Goal: Task Accomplishment & Management: Manage account settings

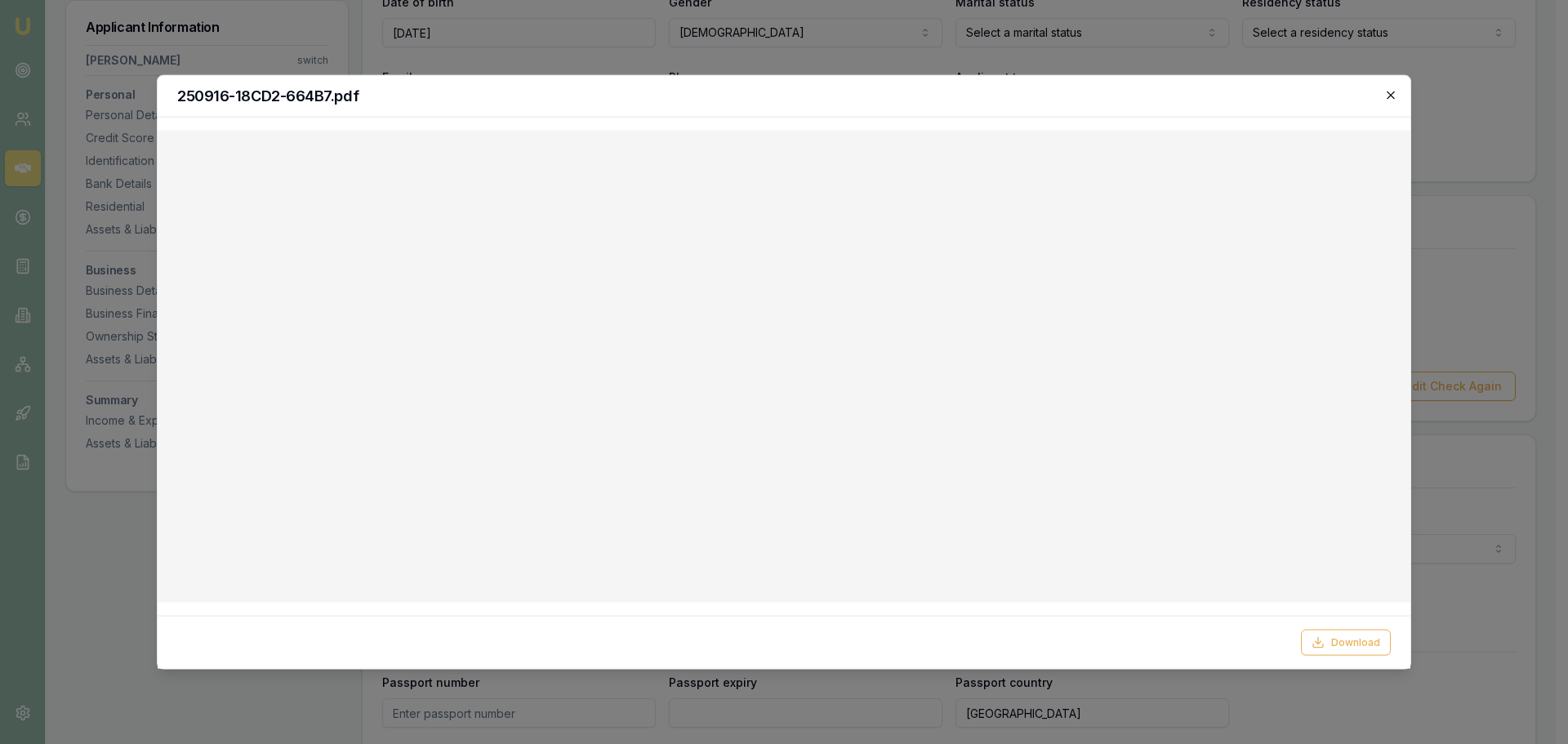
click at [1391, 96] on icon "button" at bounding box center [1391, 94] width 13 height 13
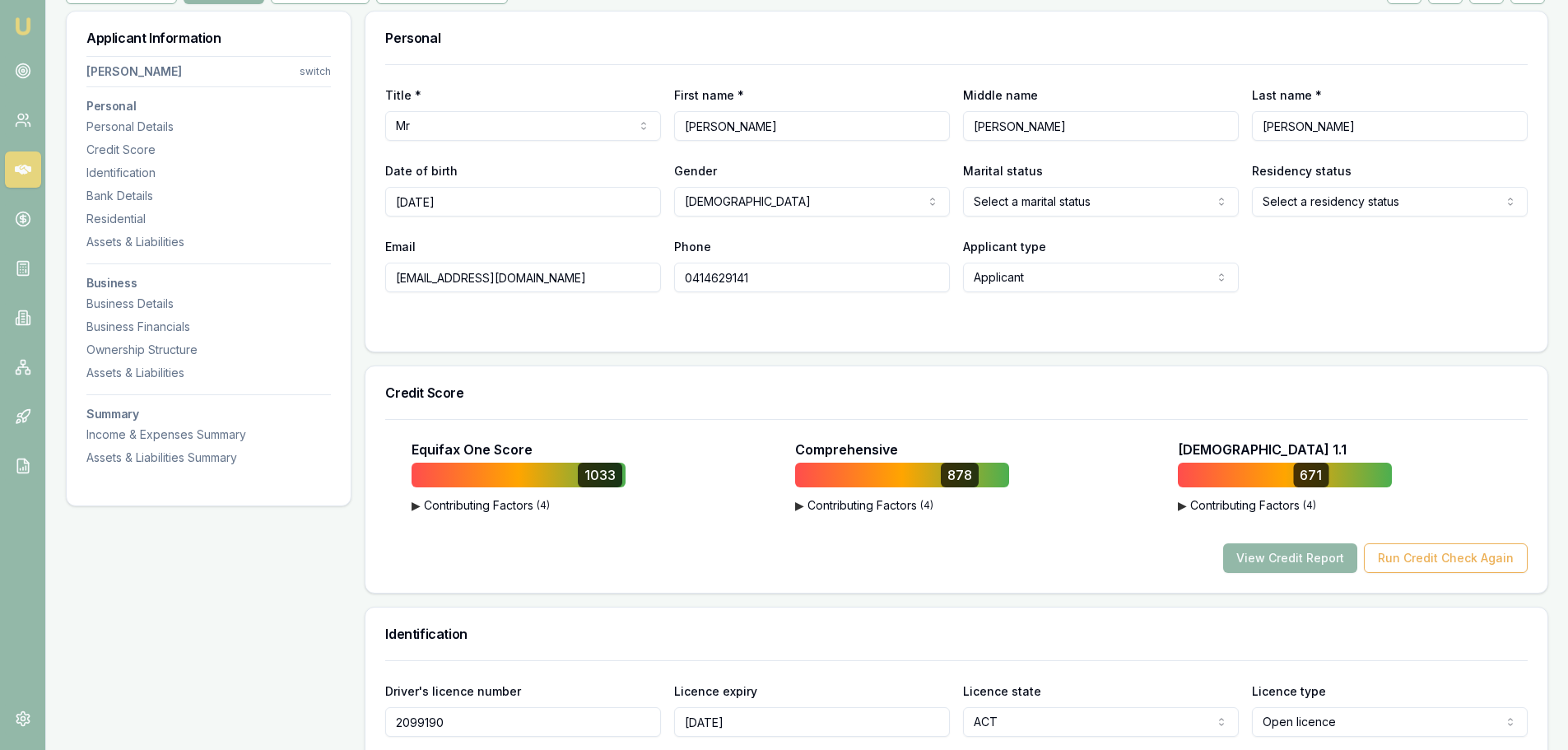
scroll to position [247, 0]
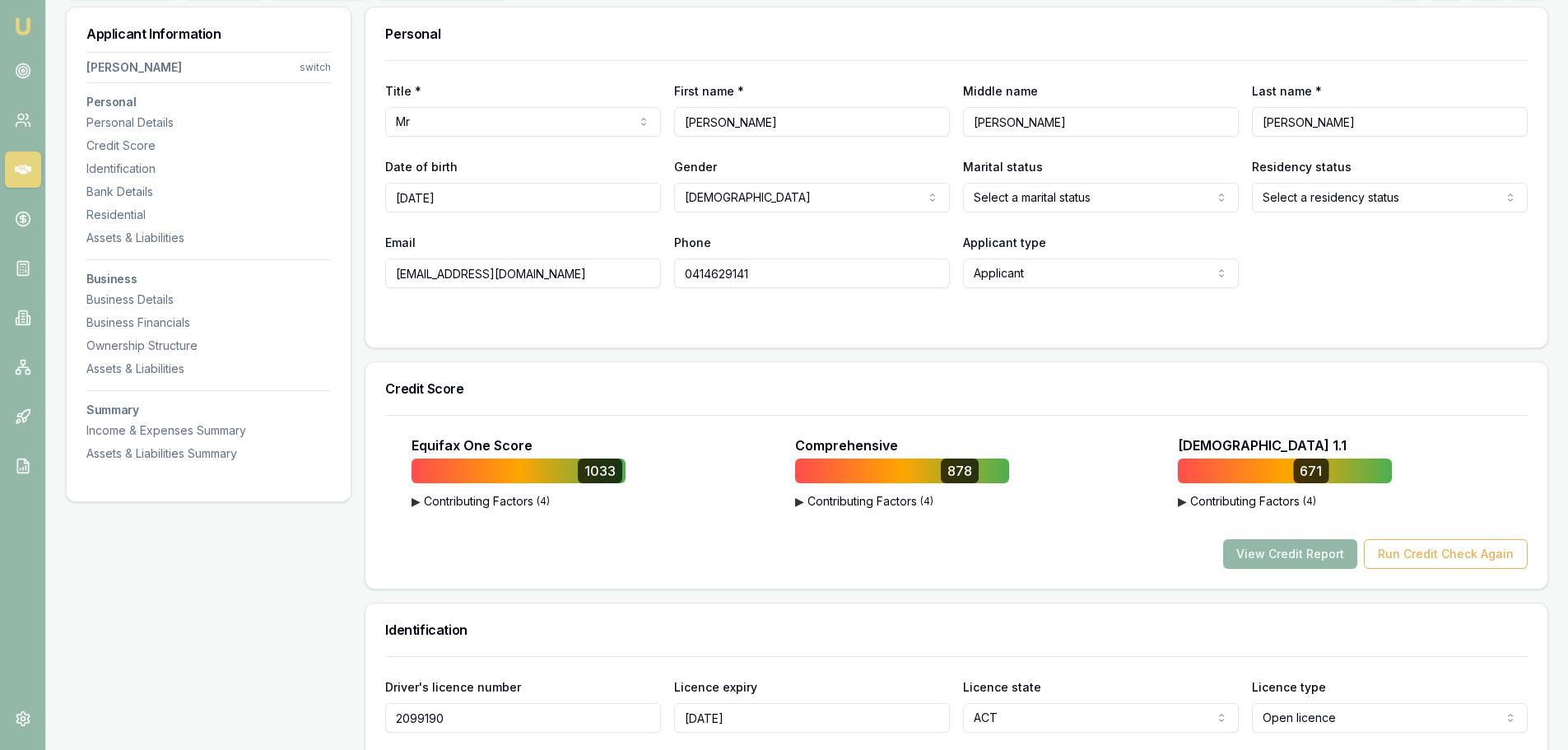
click at [467, 504] on button "▶ Contributing Factors ( 4 )" at bounding box center [518, 501] width 214 height 16
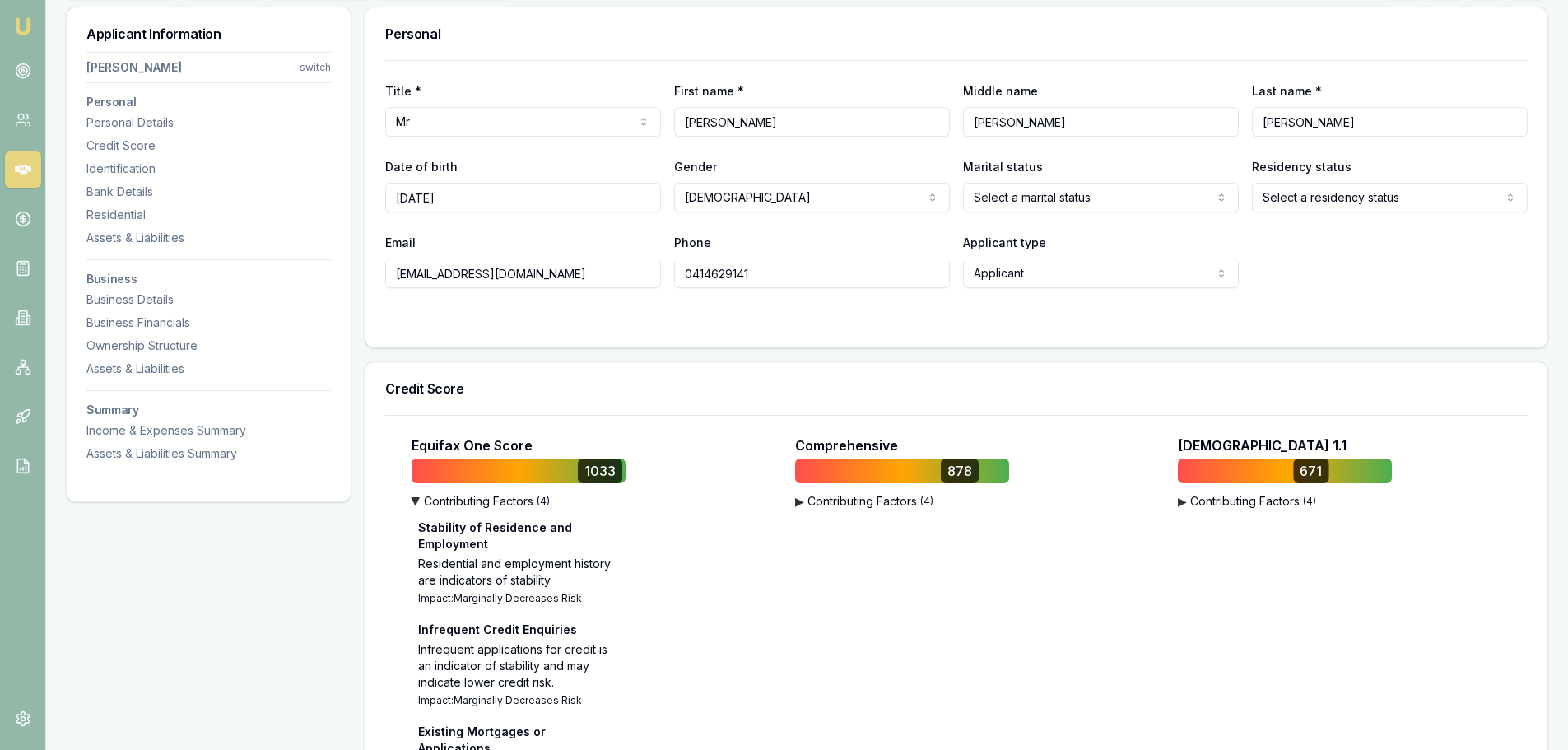
click at [911, 512] on div "Comprehensive 878 ▶ Contributing Factors ( 4 ) Lack of Consumer Adverse Informa…" at bounding box center [956, 680] width 376 height 489
click at [906, 494] on button "▶ Contributing Factors ( 4 )" at bounding box center [902, 501] width 214 height 16
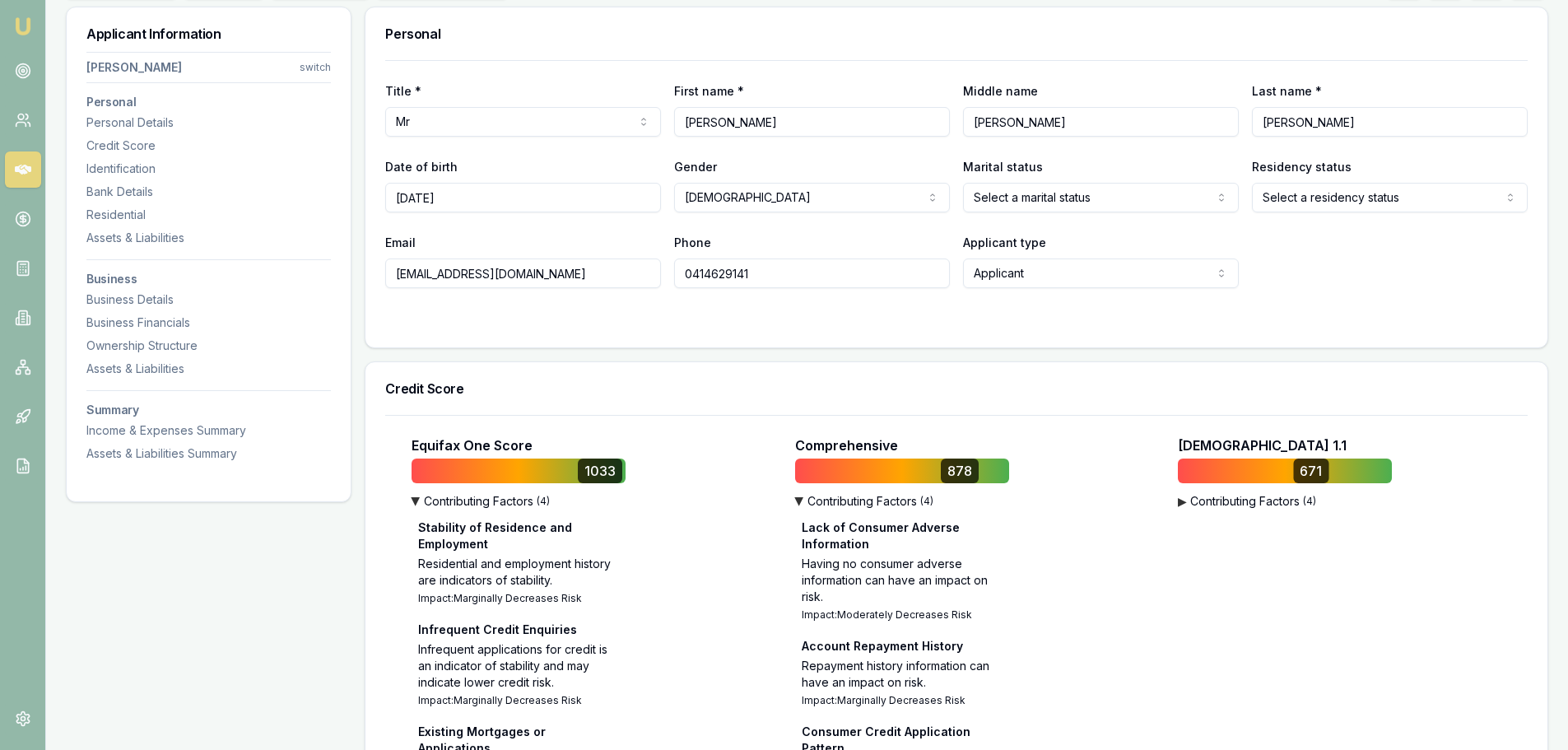
click at [1216, 511] on div "▶ Contributing Factors ( 4 ) Applications from Particular Industry Groups Resea…" at bounding box center [1285, 503] width 214 height 20
click at [1217, 499] on button "▶ Contributing Factors ( 4 )" at bounding box center [1285, 501] width 214 height 16
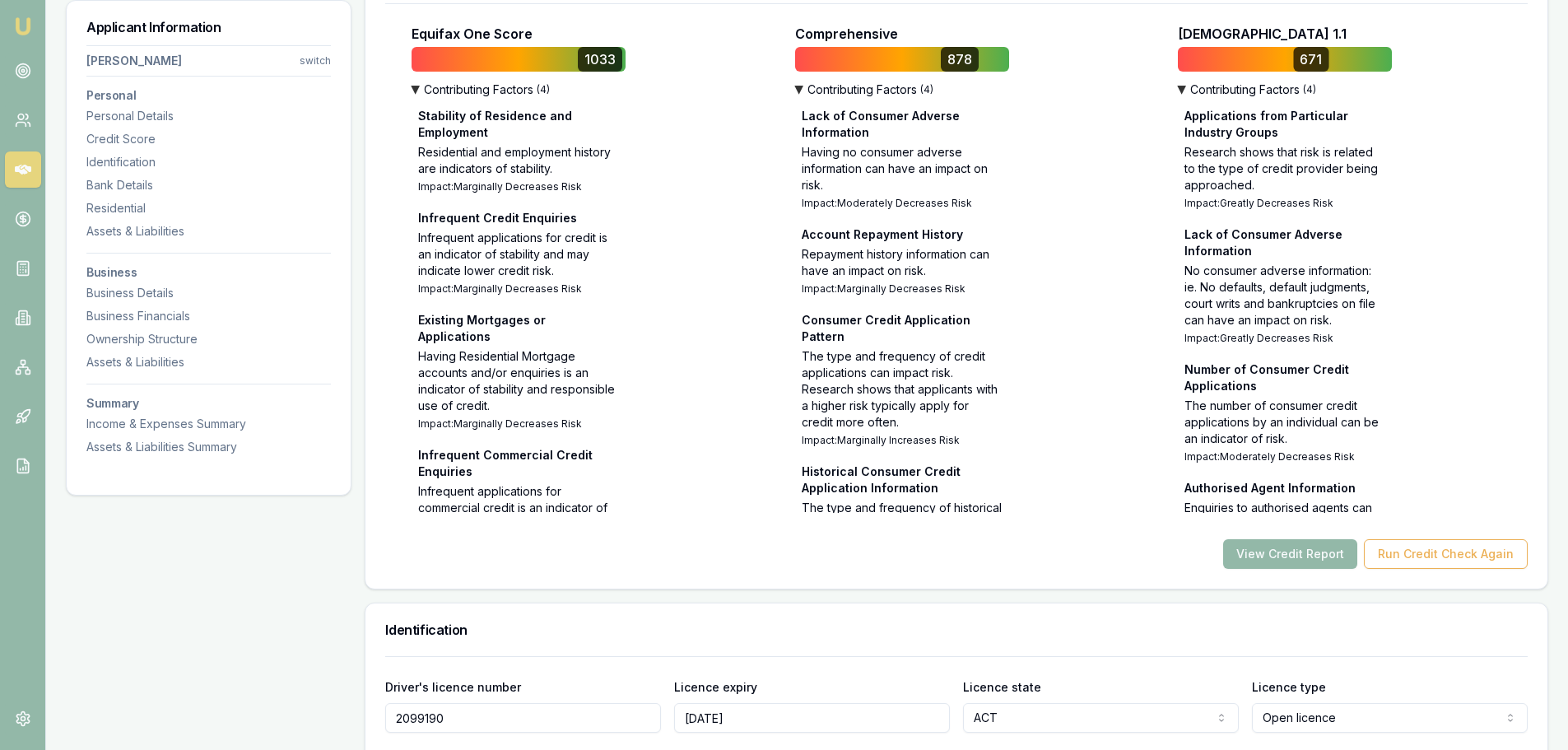
scroll to position [576, 0]
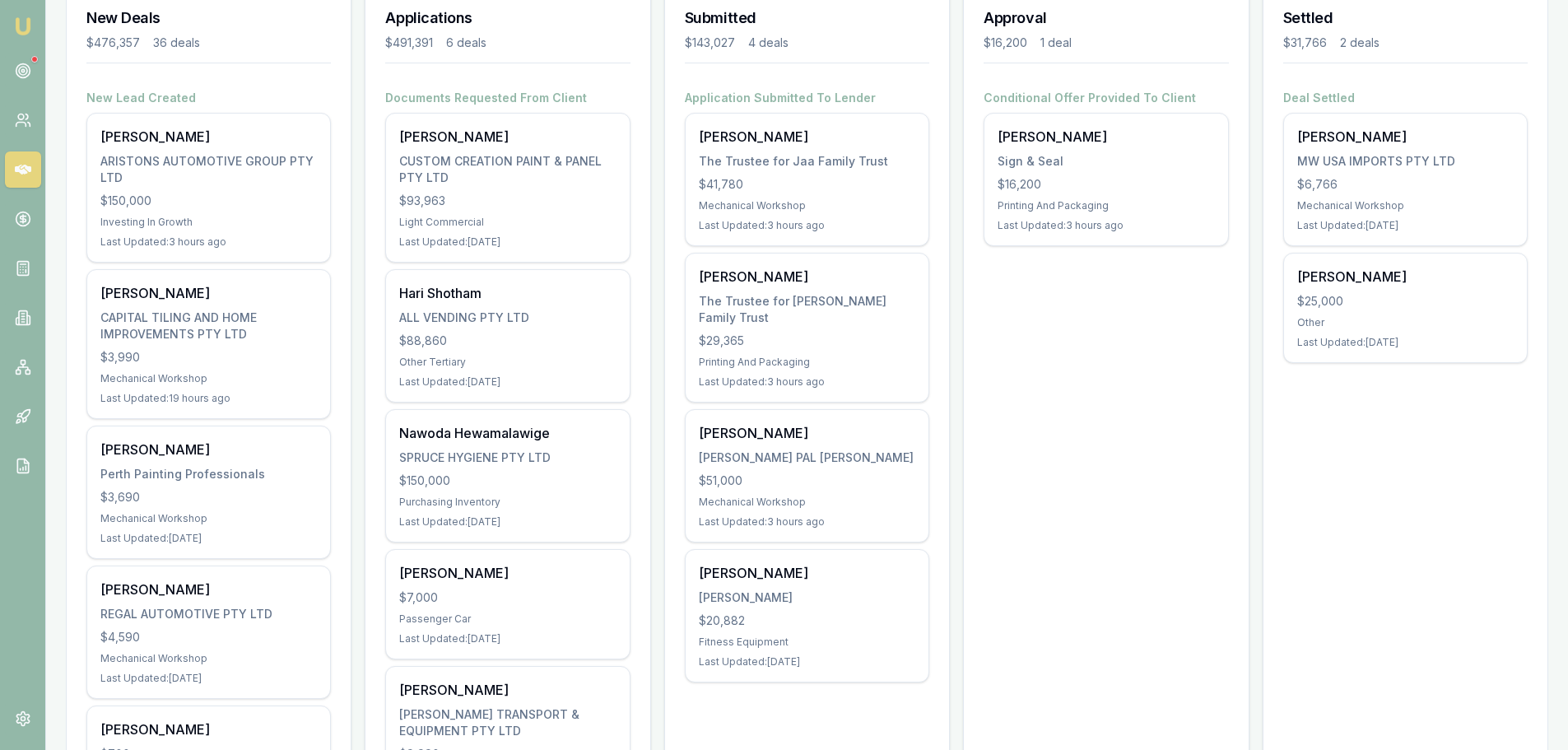
click at [288, 72] on div "New Deals $476,357 36 deals" at bounding box center [208, 38] width 284 height 103
click at [491, 88] on div "Applications $491,391 6 deals" at bounding box center [507, 38] width 284 height 103
click at [477, 42] on div "6 deals" at bounding box center [466, 42] width 41 height 16
drag, startPoint x: 387, startPoint y: 42, endPoint x: 483, endPoint y: 43, distance: 96.0
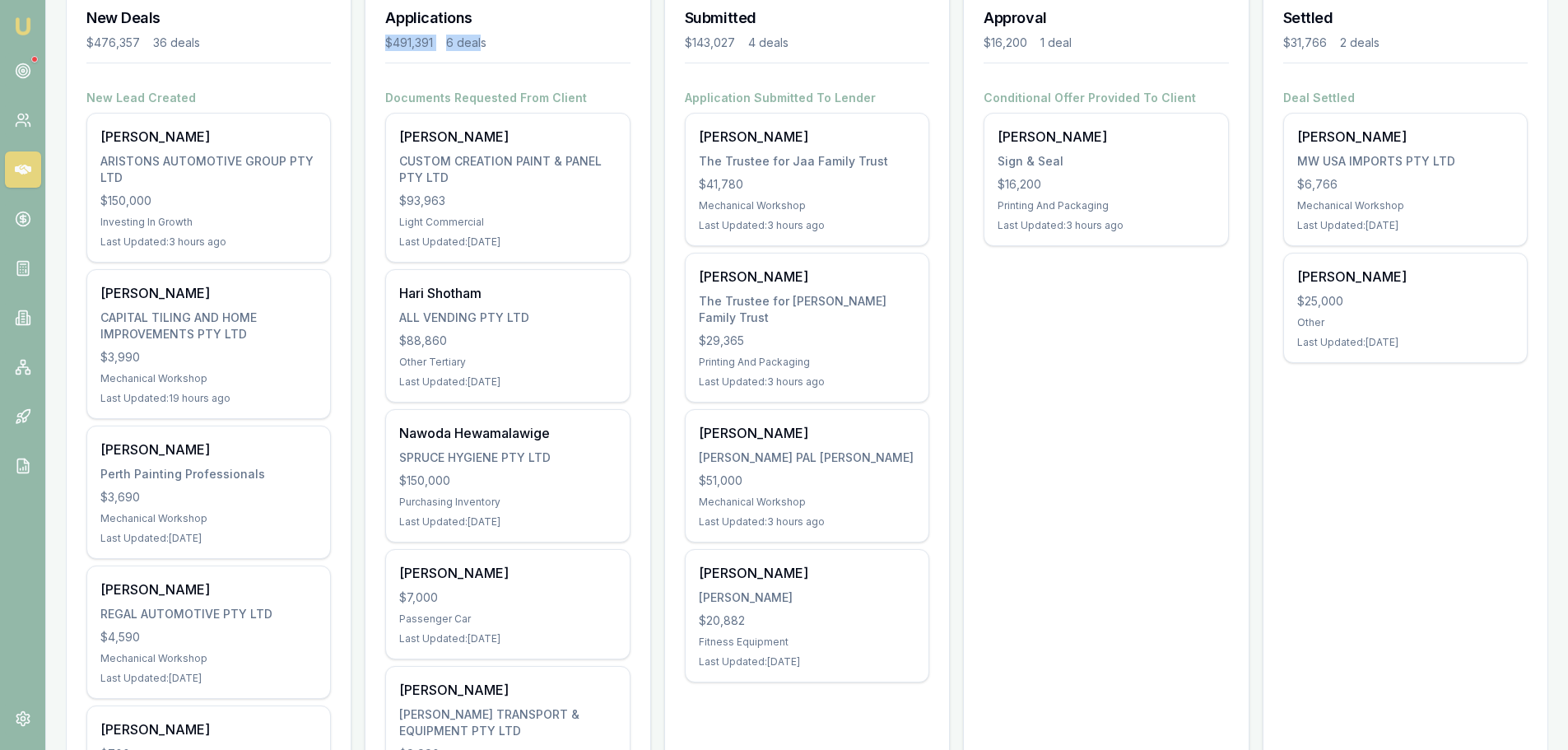
click at [483, 43] on div "Applications $491,391 6 deals" at bounding box center [507, 38] width 284 height 103
click at [484, 43] on div "6 deals" at bounding box center [466, 42] width 41 height 16
drag, startPoint x: 484, startPoint y: 43, endPoint x: 391, endPoint y: 43, distance: 93.0
click at [391, 43] on div "$491,391 6 deals" at bounding box center [507, 42] width 244 height 16
click at [391, 43] on div "$491,391" at bounding box center [409, 42] width 48 height 16
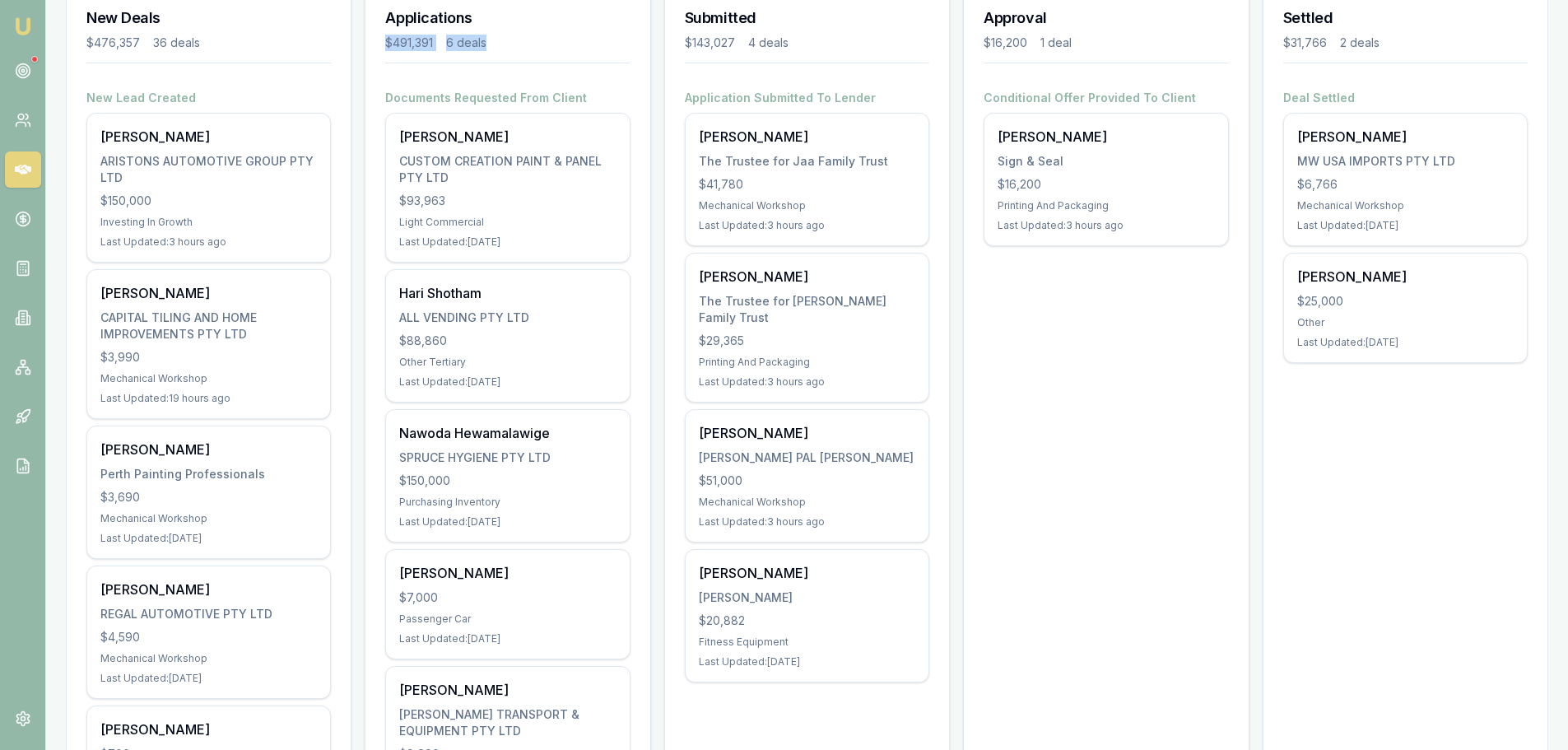
drag, startPoint x: 377, startPoint y: 47, endPoint x: 507, endPoint y: 36, distance: 130.5
click at [507, 36] on div "Applications $491,391 6 deals" at bounding box center [507, 38] width 284 height 103
click at [507, 36] on div "$491,391 6 deals" at bounding box center [507, 42] width 244 height 16
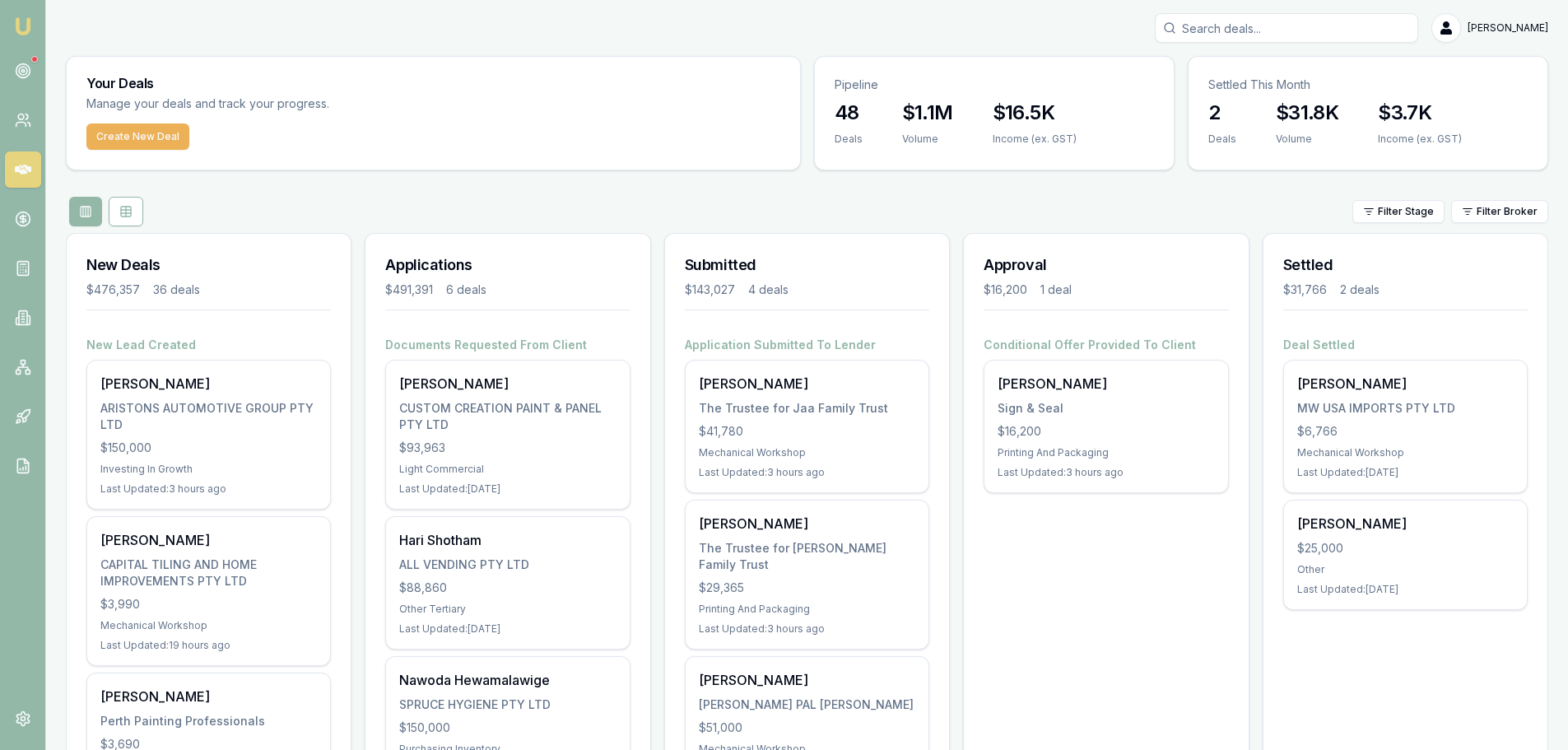
click at [517, 158] on div "Create New Deal" at bounding box center [433, 146] width 733 height 46
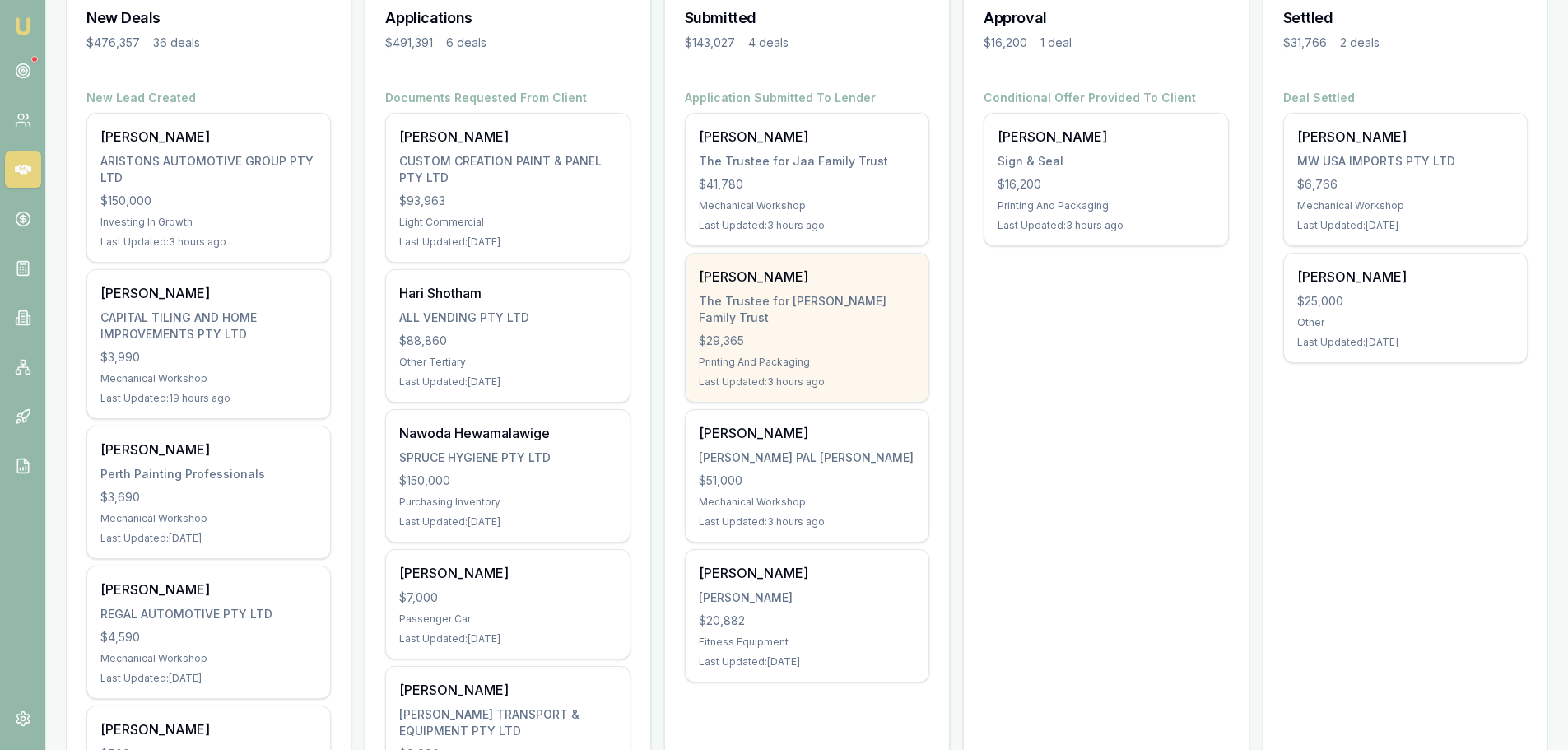
click at [727, 265] on div "Rohan Thomas The Trustee for Thomas Family Trust $29,365 Printing And Packaging…" at bounding box center [806, 327] width 243 height 148
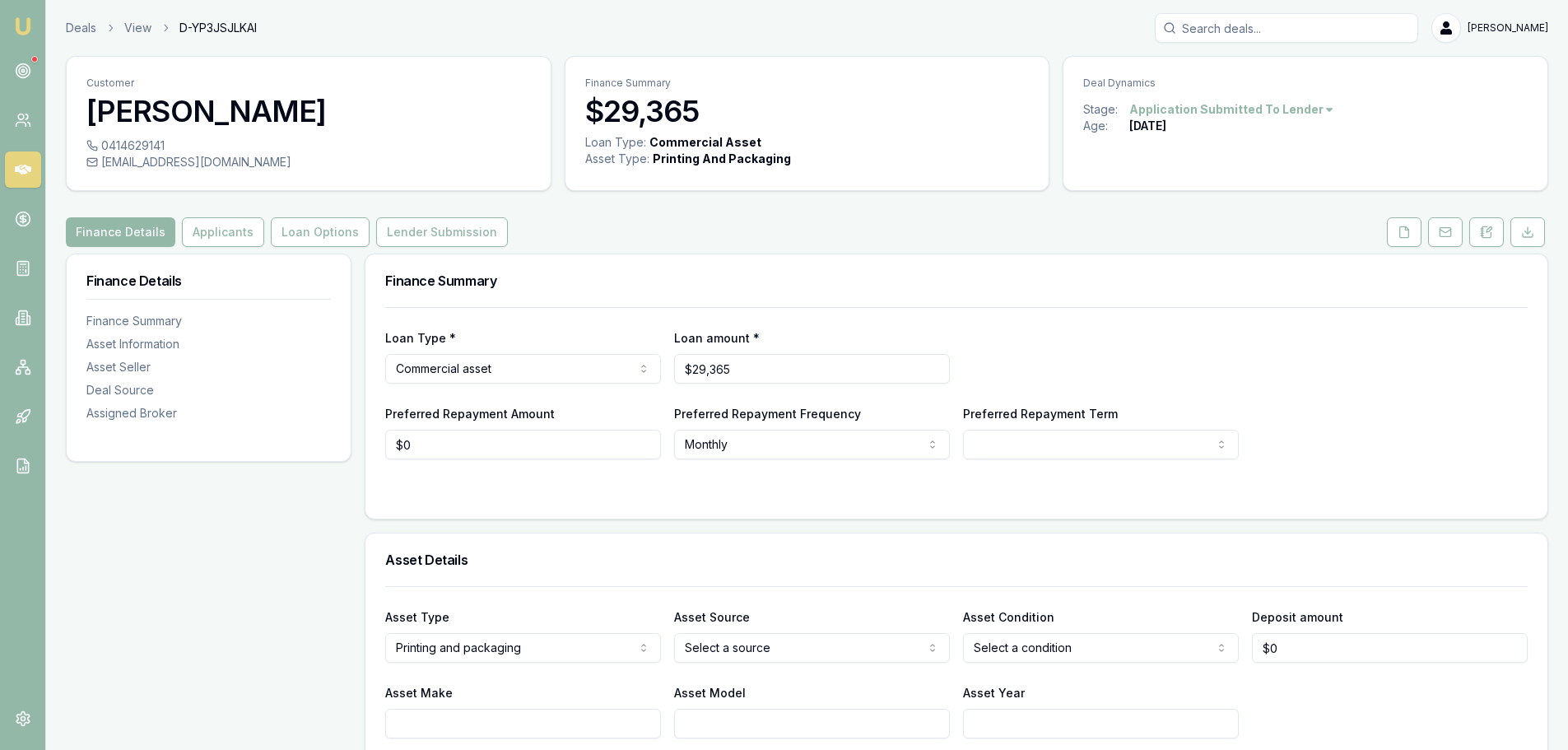
click at [549, 226] on div "Finance Details Applicants Loan Options Lender Submission" at bounding box center [807, 232] width 1482 height 29
click at [558, 220] on div "Finance Details Applicants Loan Options Lender Submission" at bounding box center [807, 232] width 1482 height 29
click at [1406, 232] on icon at bounding box center [1403, 232] width 13 height 13
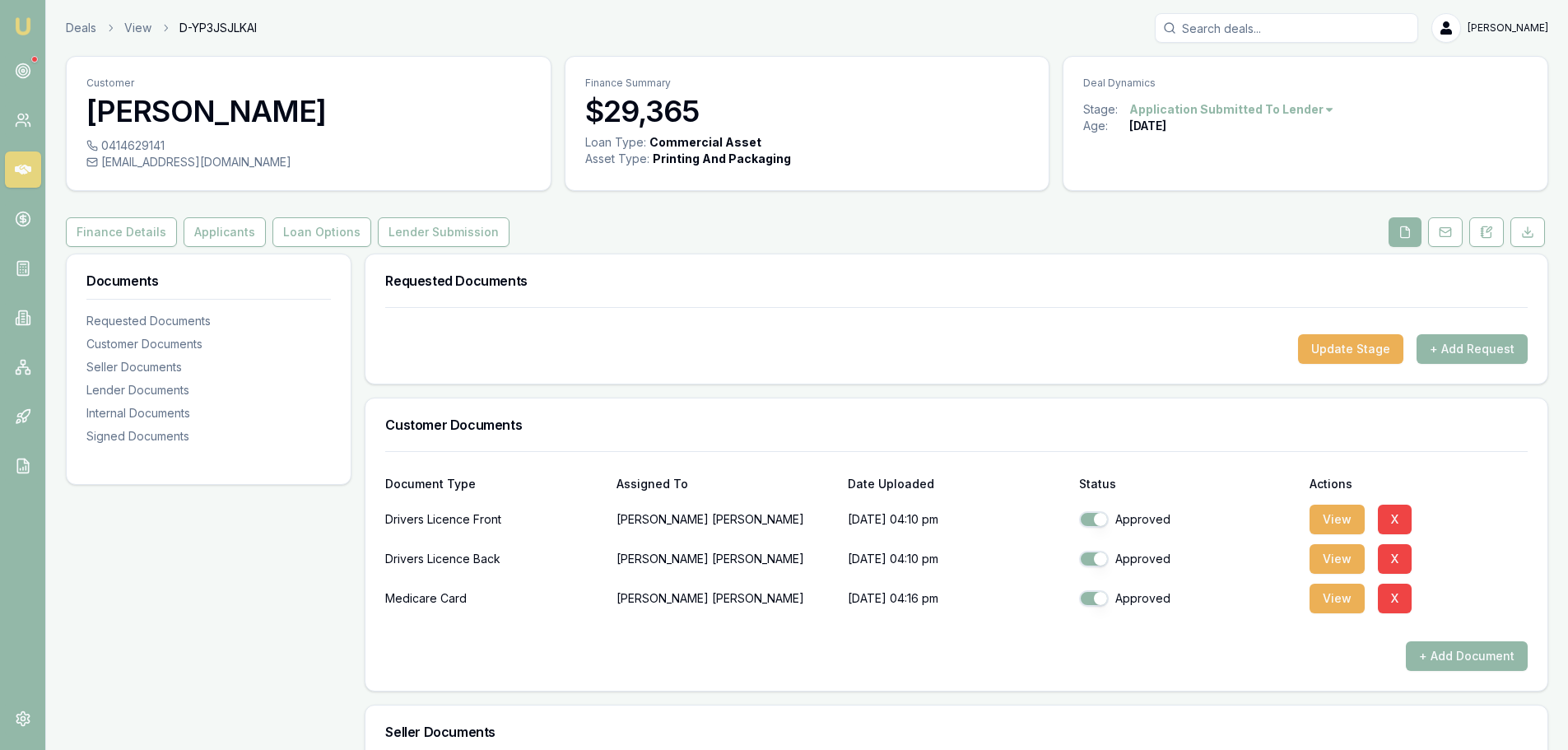
click at [470, 322] on div at bounding box center [956, 321] width 1142 height 26
click at [1450, 346] on button "+ Add Request" at bounding box center [1471, 349] width 111 height 29
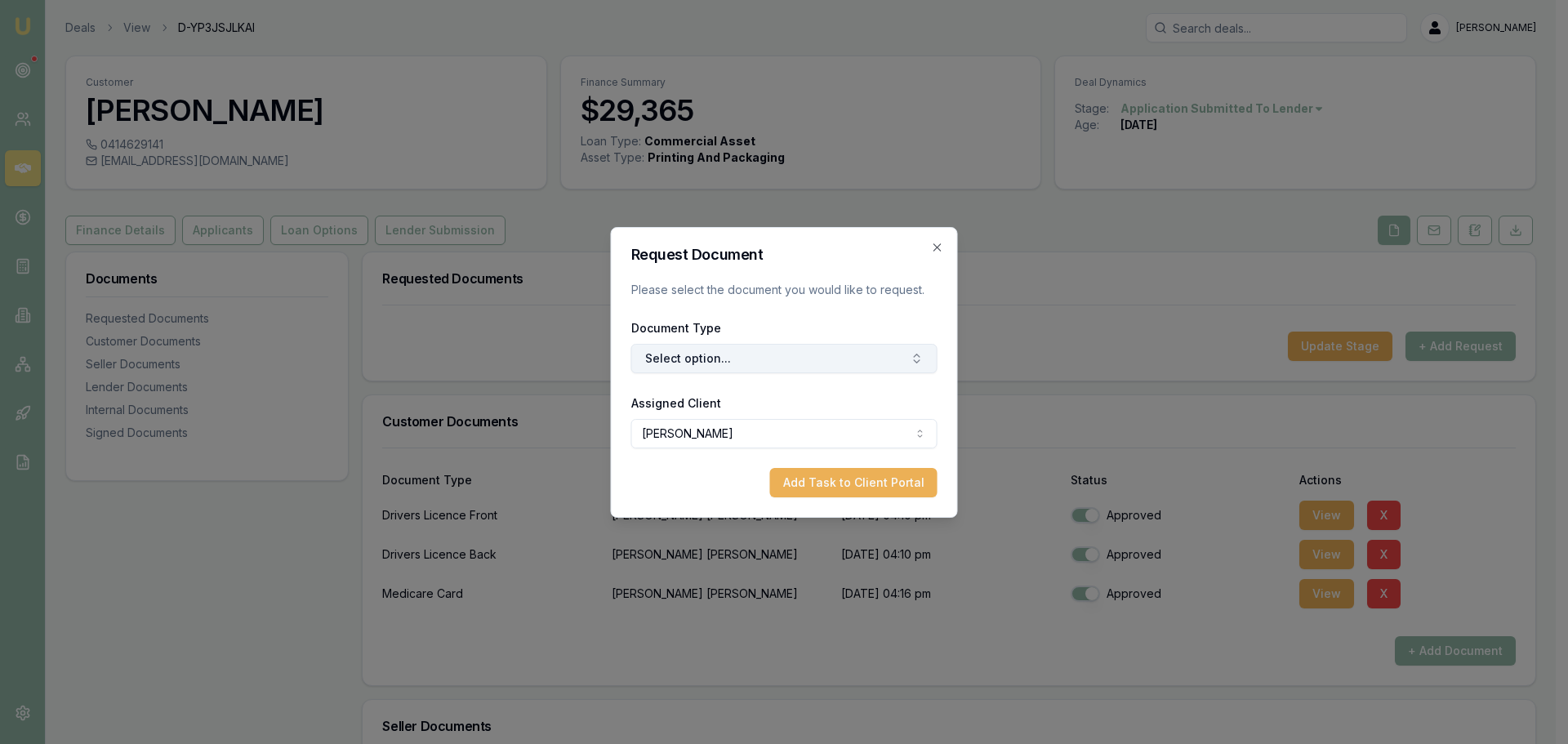
click at [666, 363] on button "Select option..." at bounding box center [784, 358] width 306 height 29
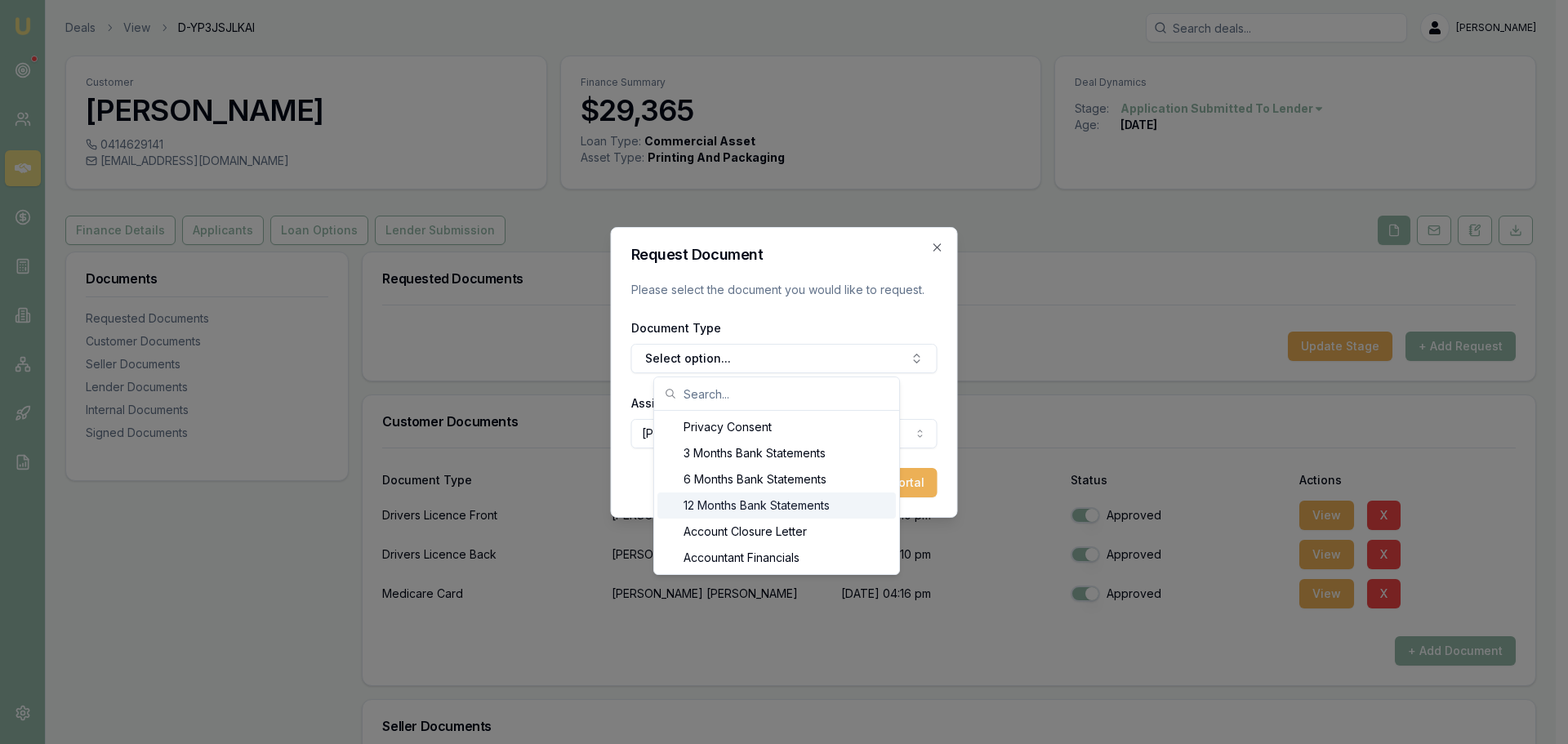
click at [739, 501] on div "12 Months Bank Statements" at bounding box center [777, 505] width 238 height 26
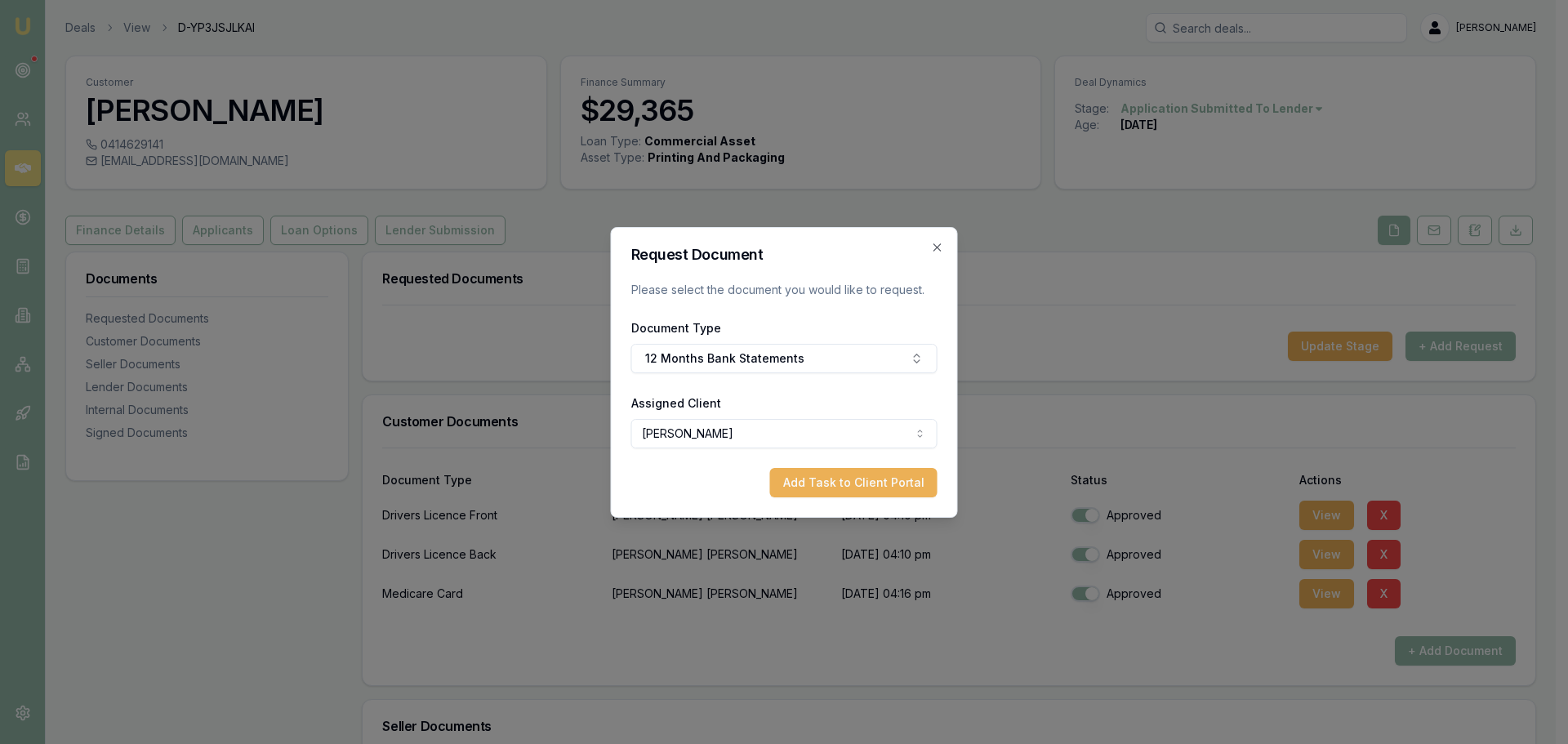
click at [736, 434] on body "Emu Broker Deals View D-YP3JSJLKAI Brad Hearns Toggle Menu Customer Rohan Thoma…" at bounding box center [778, 372] width 1556 height 744
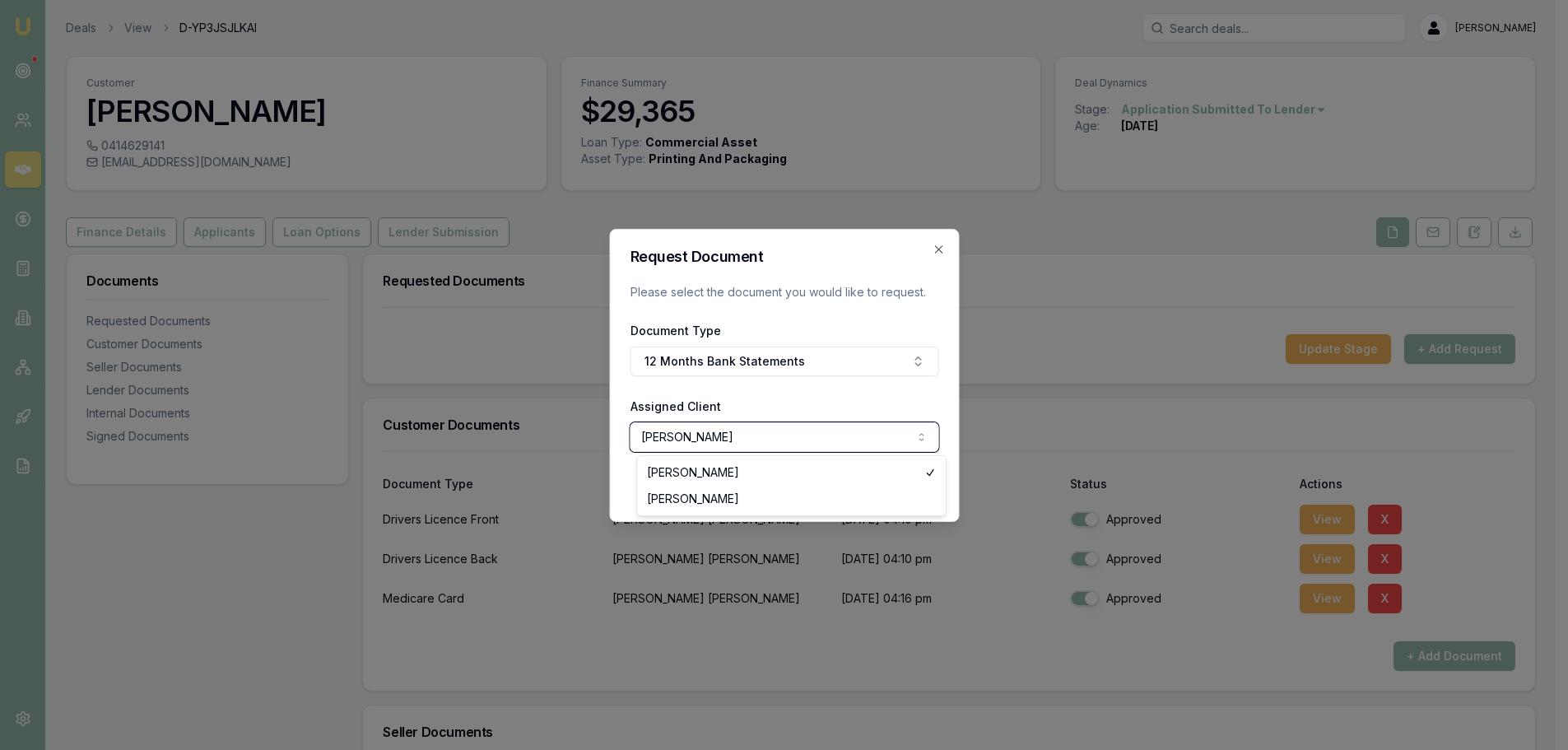
click at [738, 400] on body "Emu Broker Deals View D-YP3JSJLKAI Brad Hearns Toggle Menu Customer Rohan Thoma…" at bounding box center [778, 375] width 1555 height 750
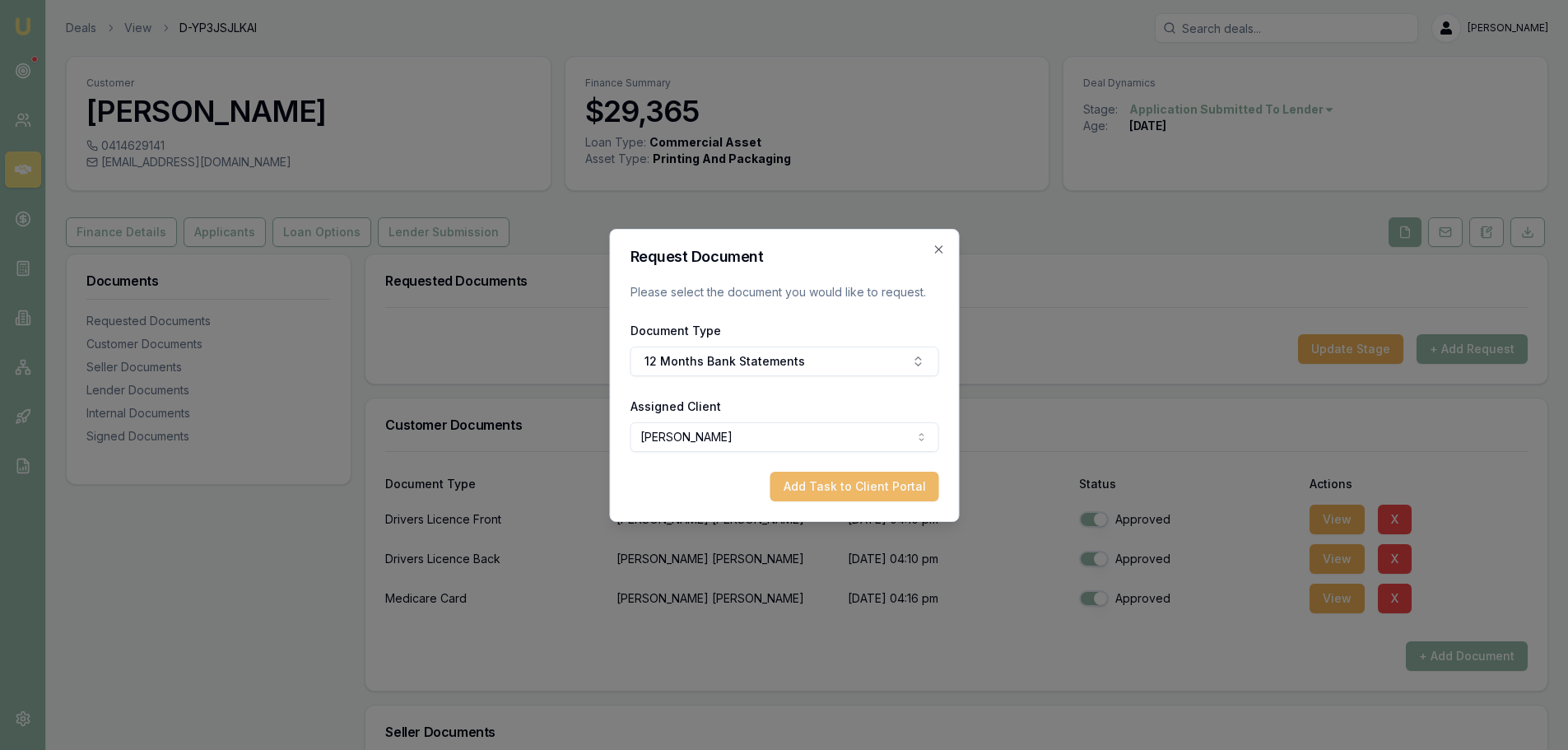
click at [825, 482] on button "Add Task to Client Portal" at bounding box center [854, 486] width 168 height 29
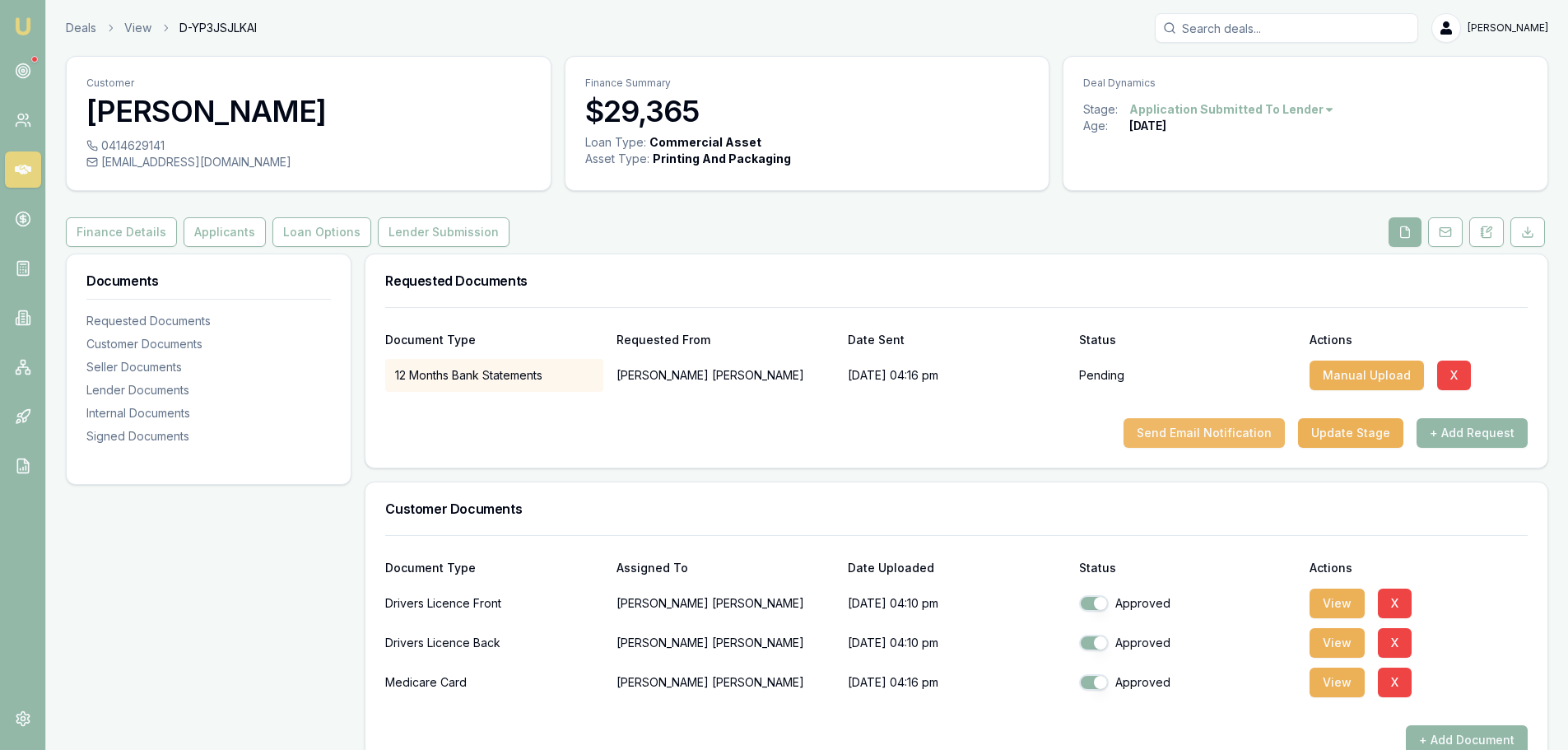
click at [1199, 435] on button "Send Email Notification" at bounding box center [1203, 433] width 162 height 29
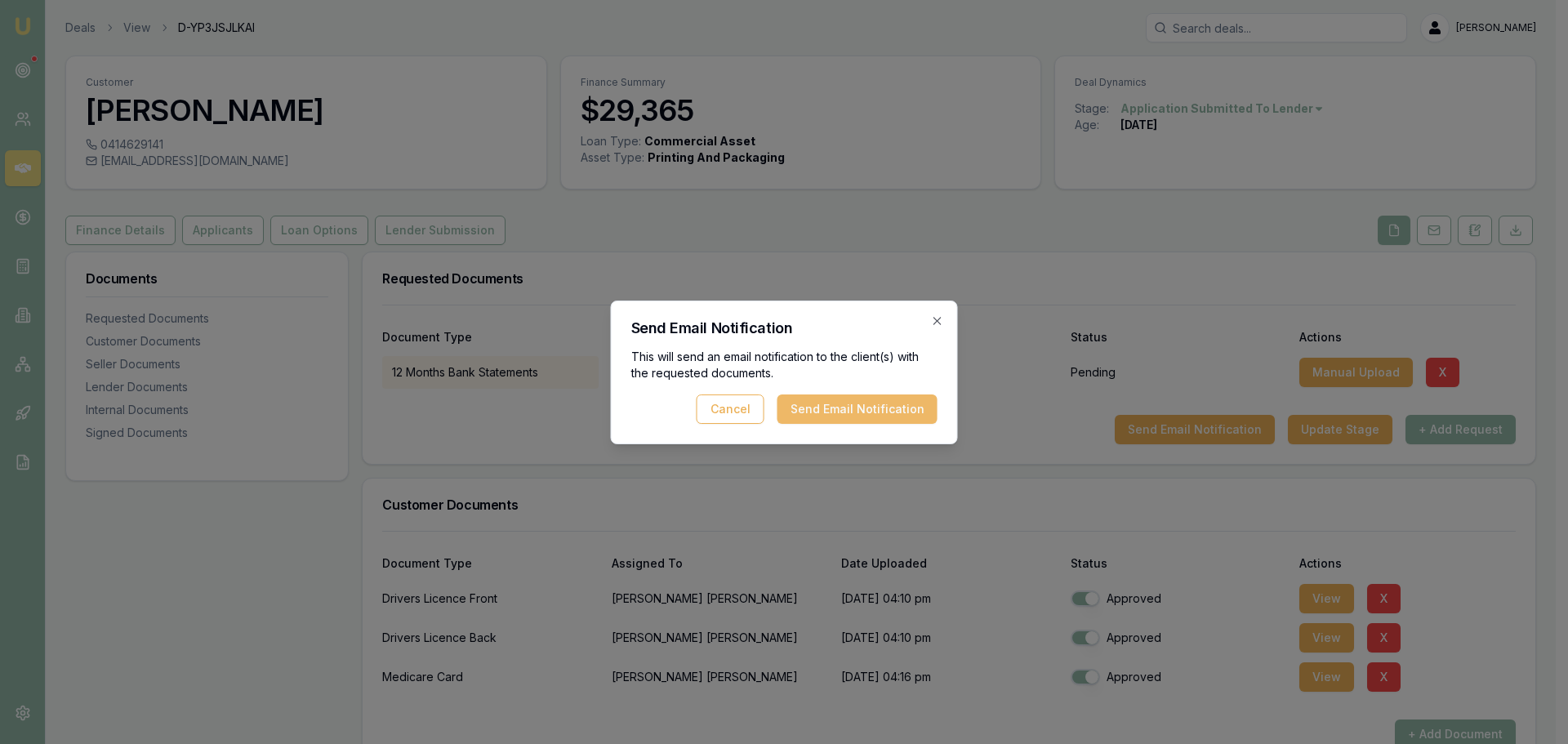
click at [838, 408] on button "Send Email Notification" at bounding box center [857, 409] width 160 height 29
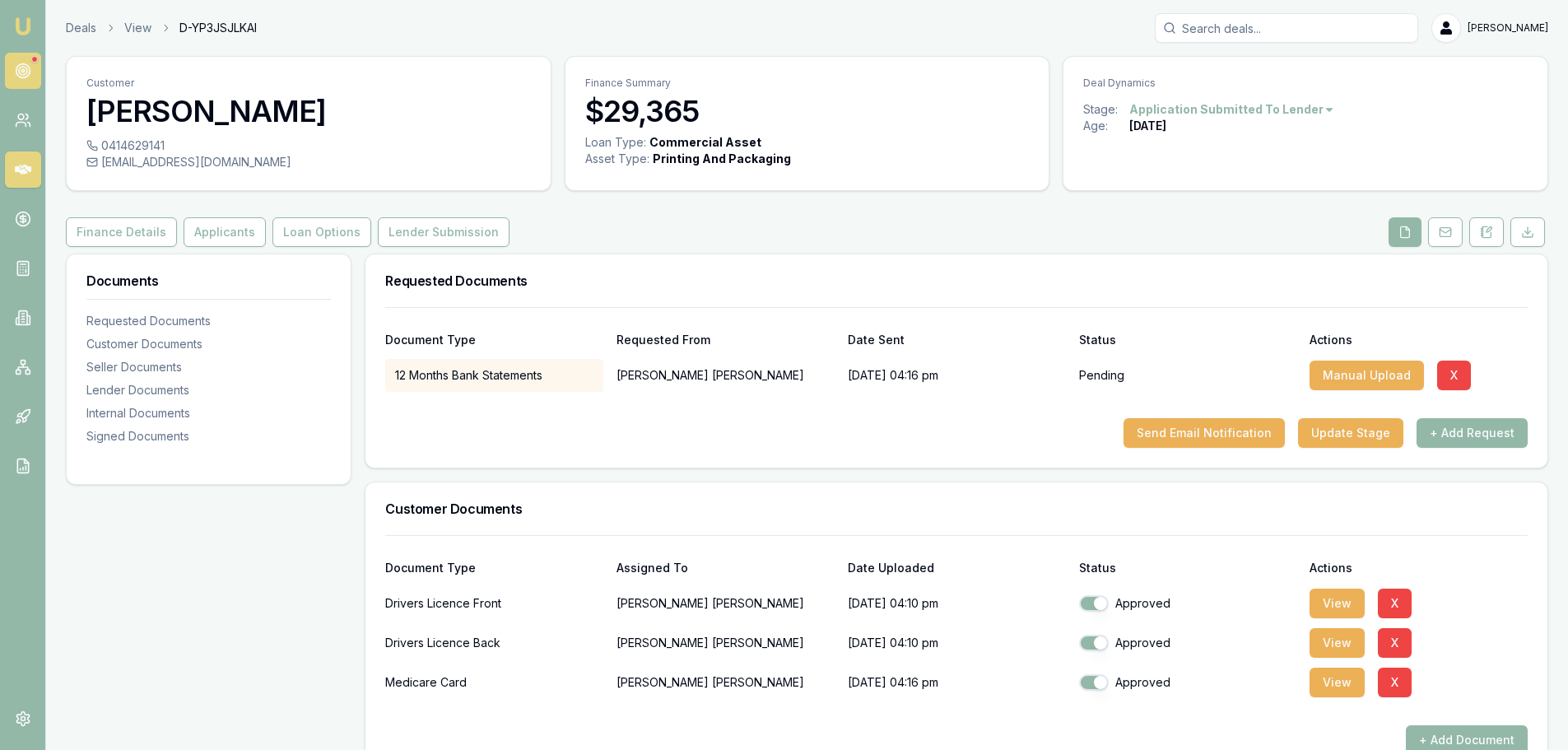
click at [21, 69] on icon at bounding box center [22, 70] width 16 height 16
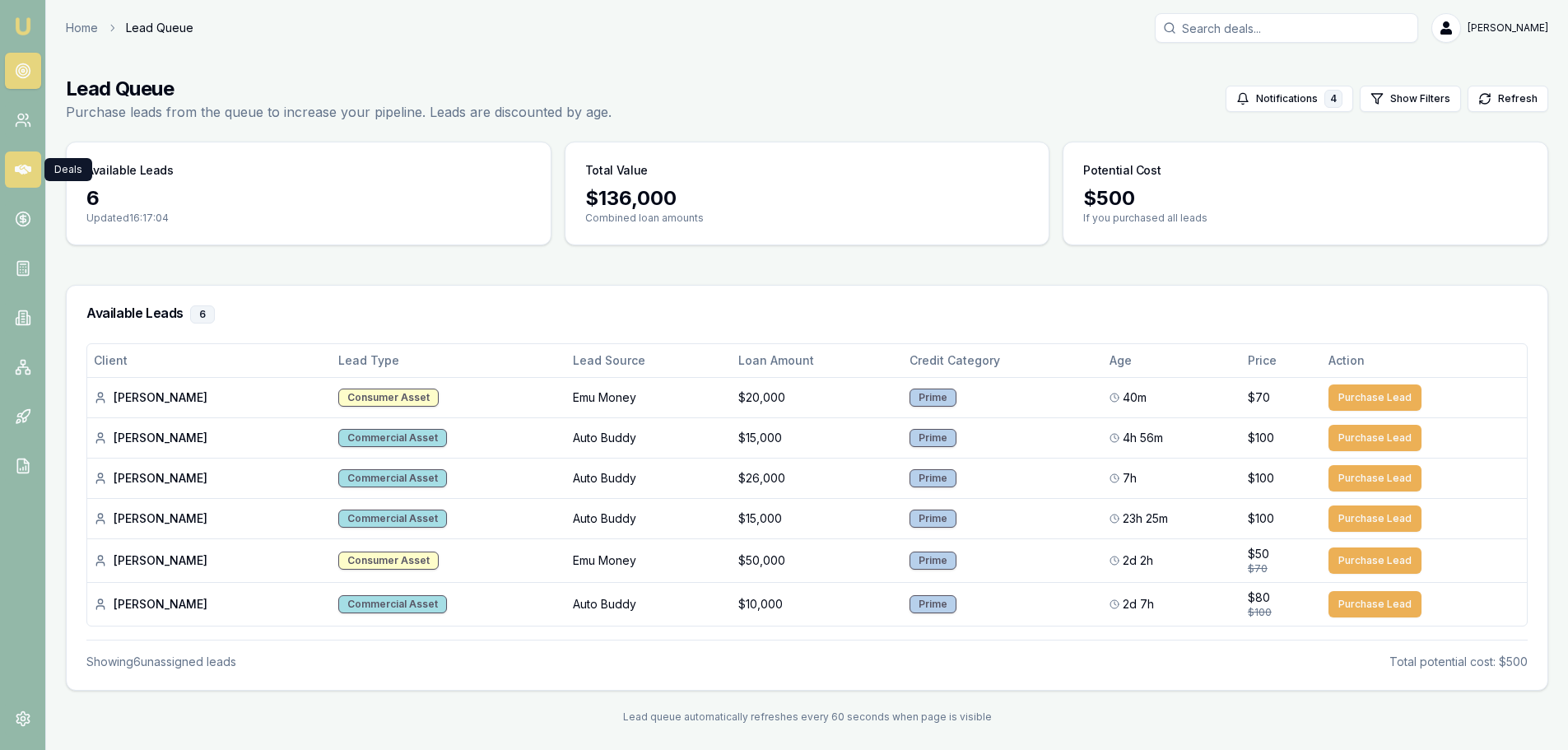
click at [25, 161] on link at bounding box center [23, 169] width 36 height 36
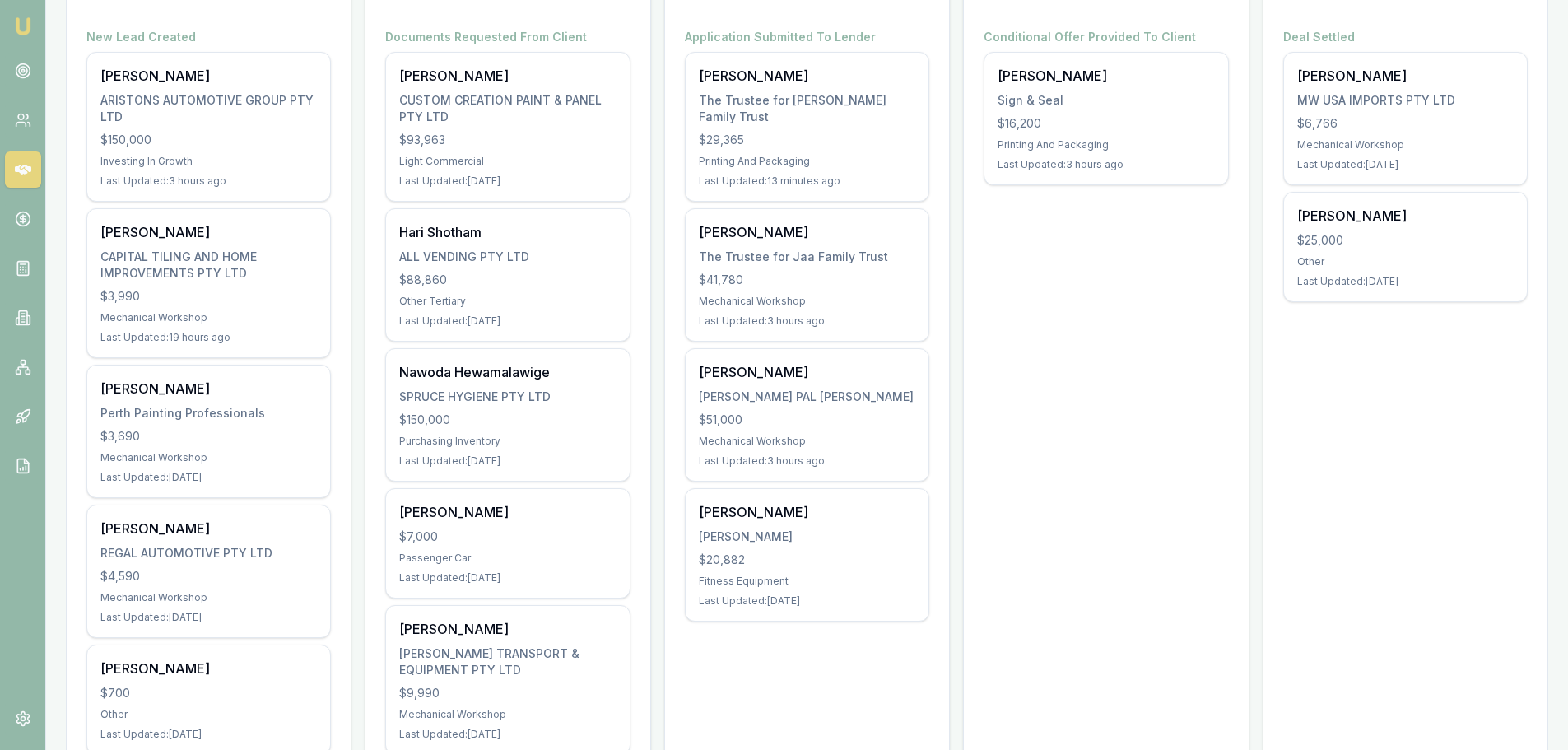
scroll to position [329, 0]
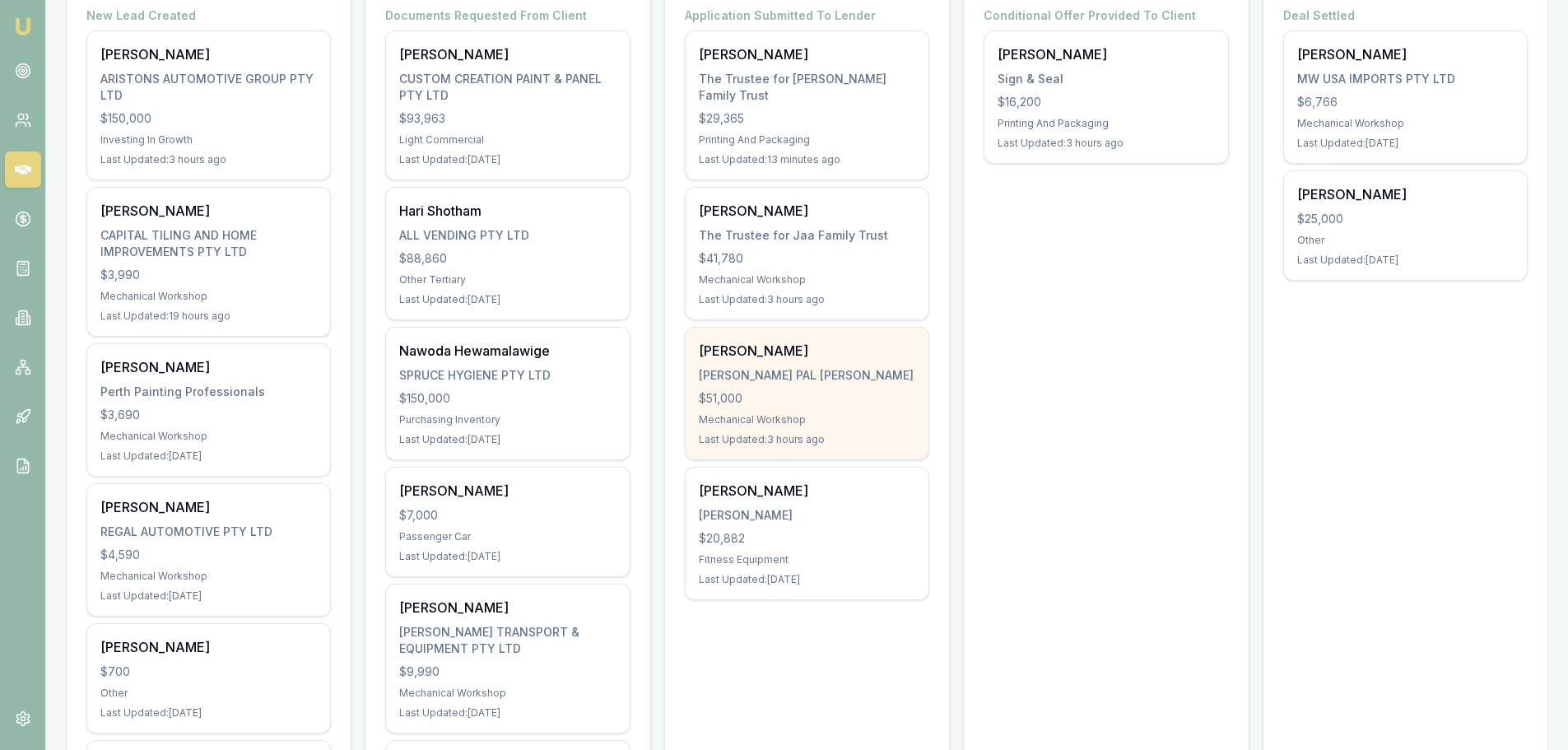
click at [770, 367] on div "[PERSON_NAME] PAL [PERSON_NAME]" at bounding box center [807, 375] width 217 height 16
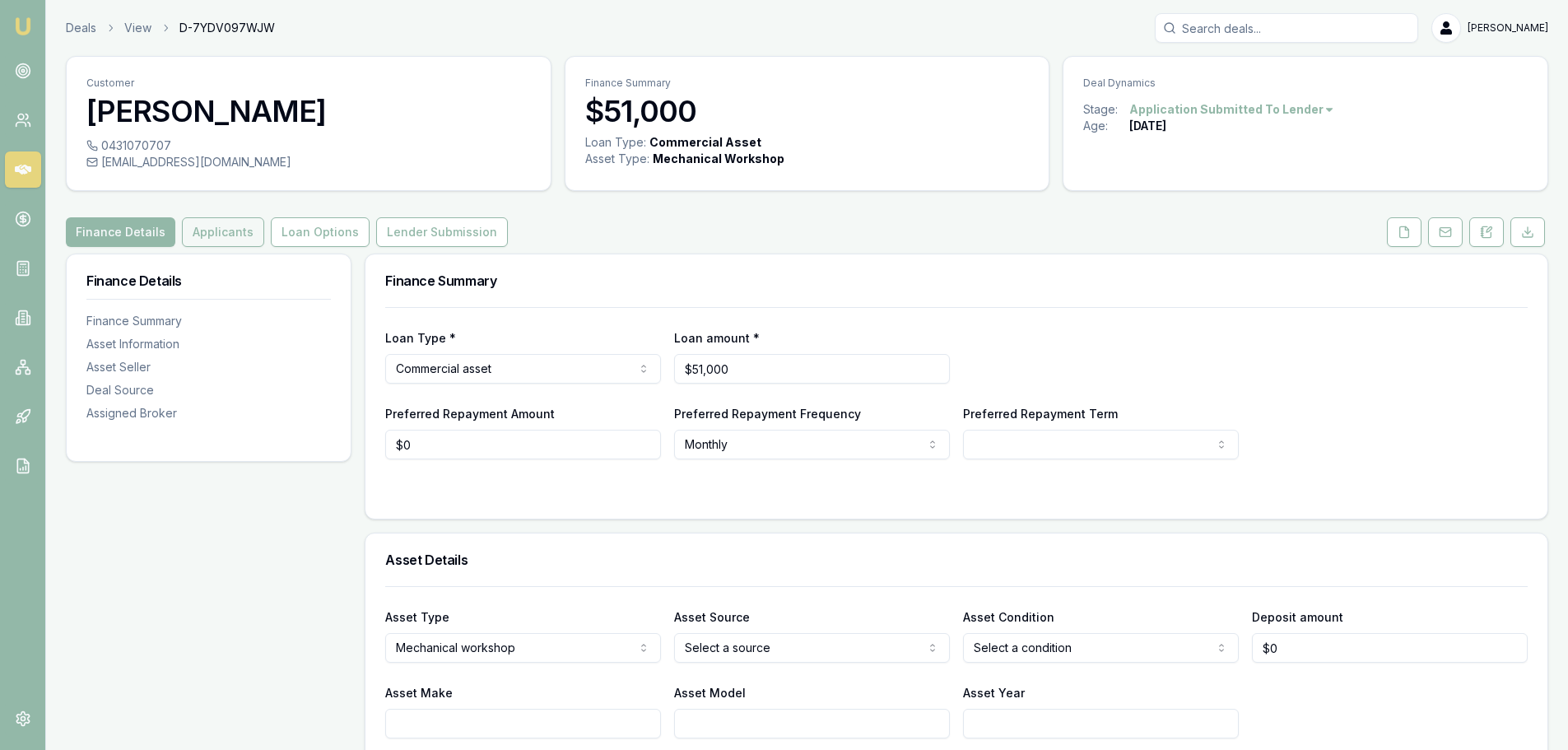
click at [196, 227] on button "Applicants" at bounding box center [223, 232] width 82 height 29
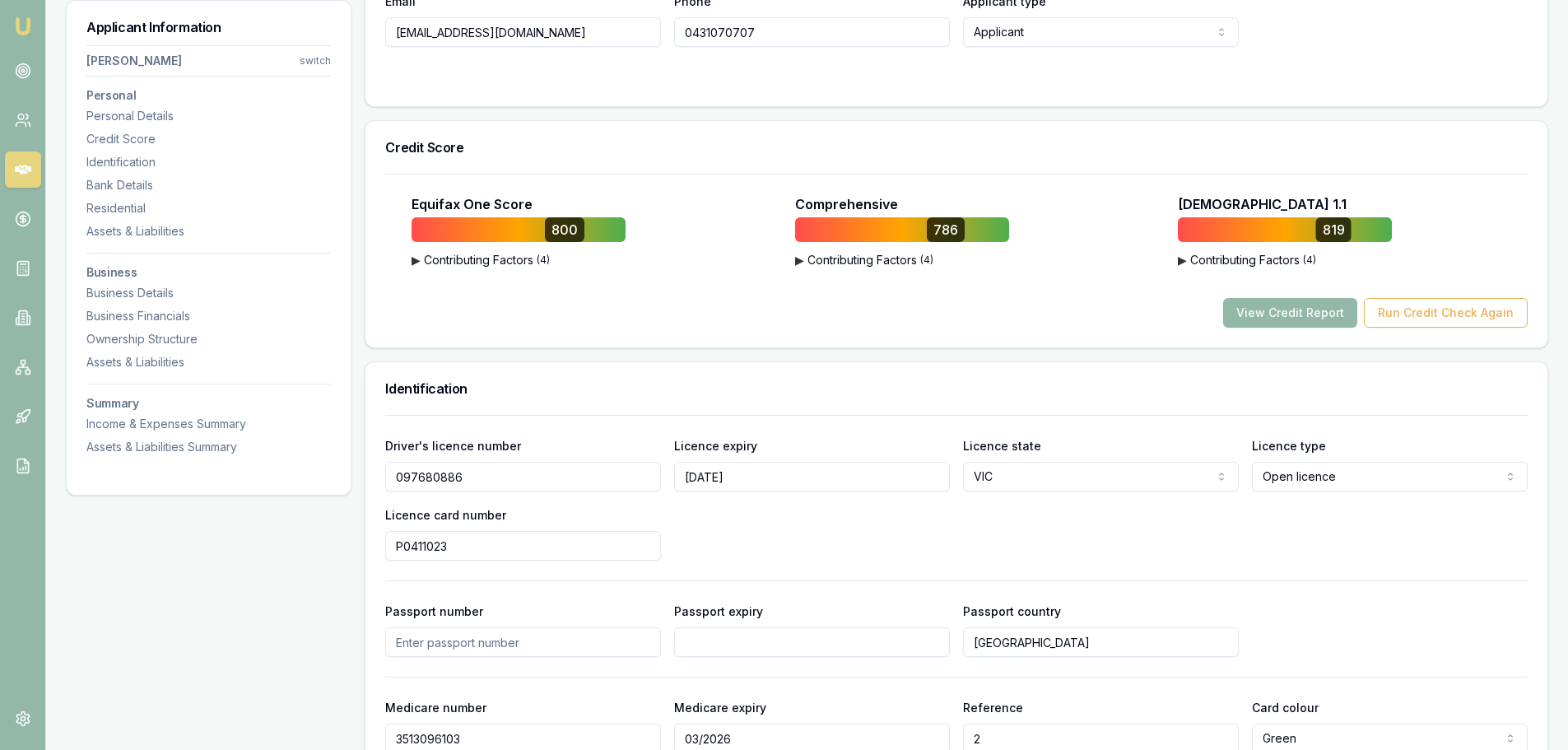
scroll to position [494, 0]
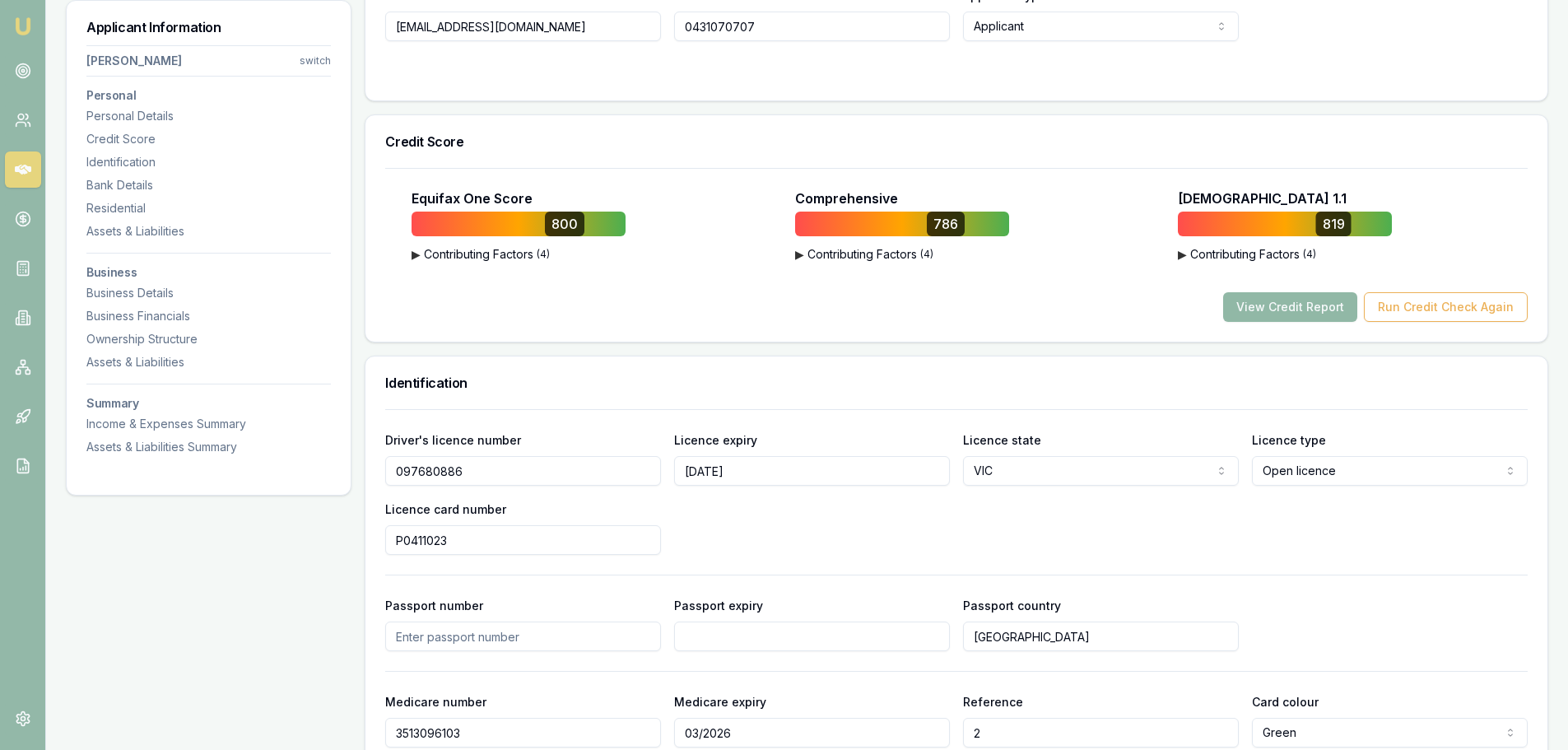
click at [1318, 302] on button "View Credit Report" at bounding box center [1289, 307] width 134 height 29
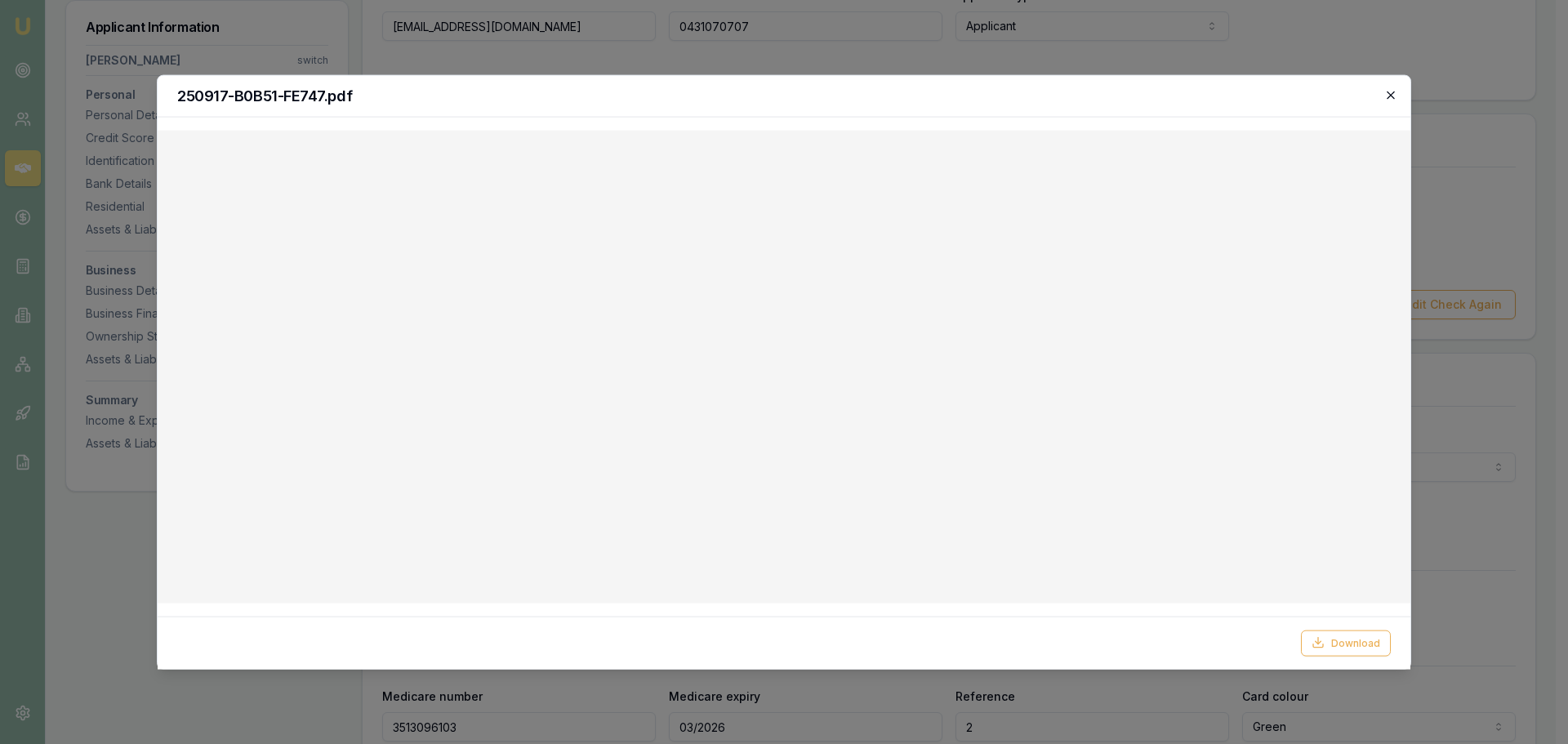
click at [1386, 93] on icon "button" at bounding box center [1391, 94] width 13 height 13
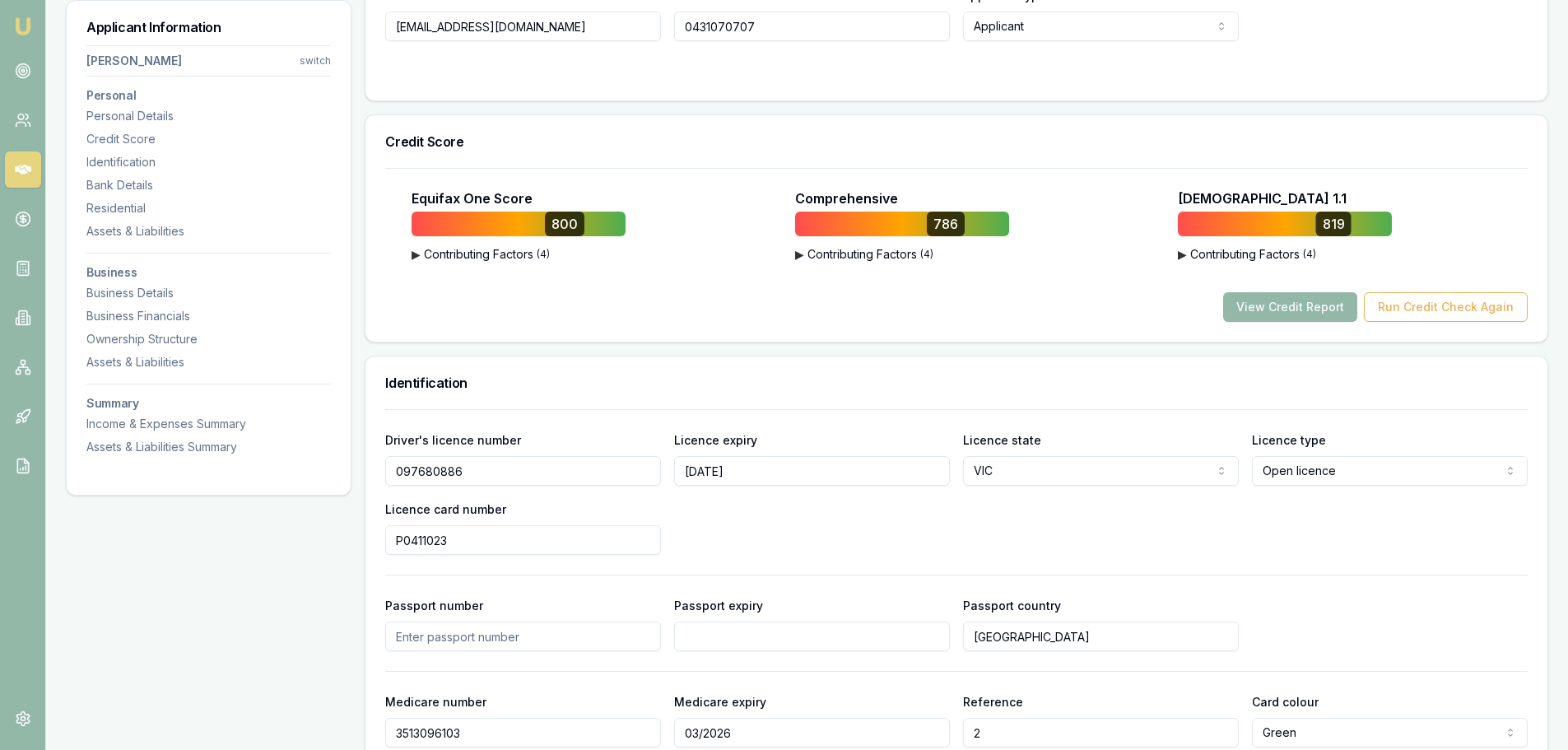
drag, startPoint x: 1042, startPoint y: 142, endPoint x: 951, endPoint y: 143, distance: 91.0
click at [1040, 142] on h3 "Credit Score" at bounding box center [956, 141] width 1142 height 13
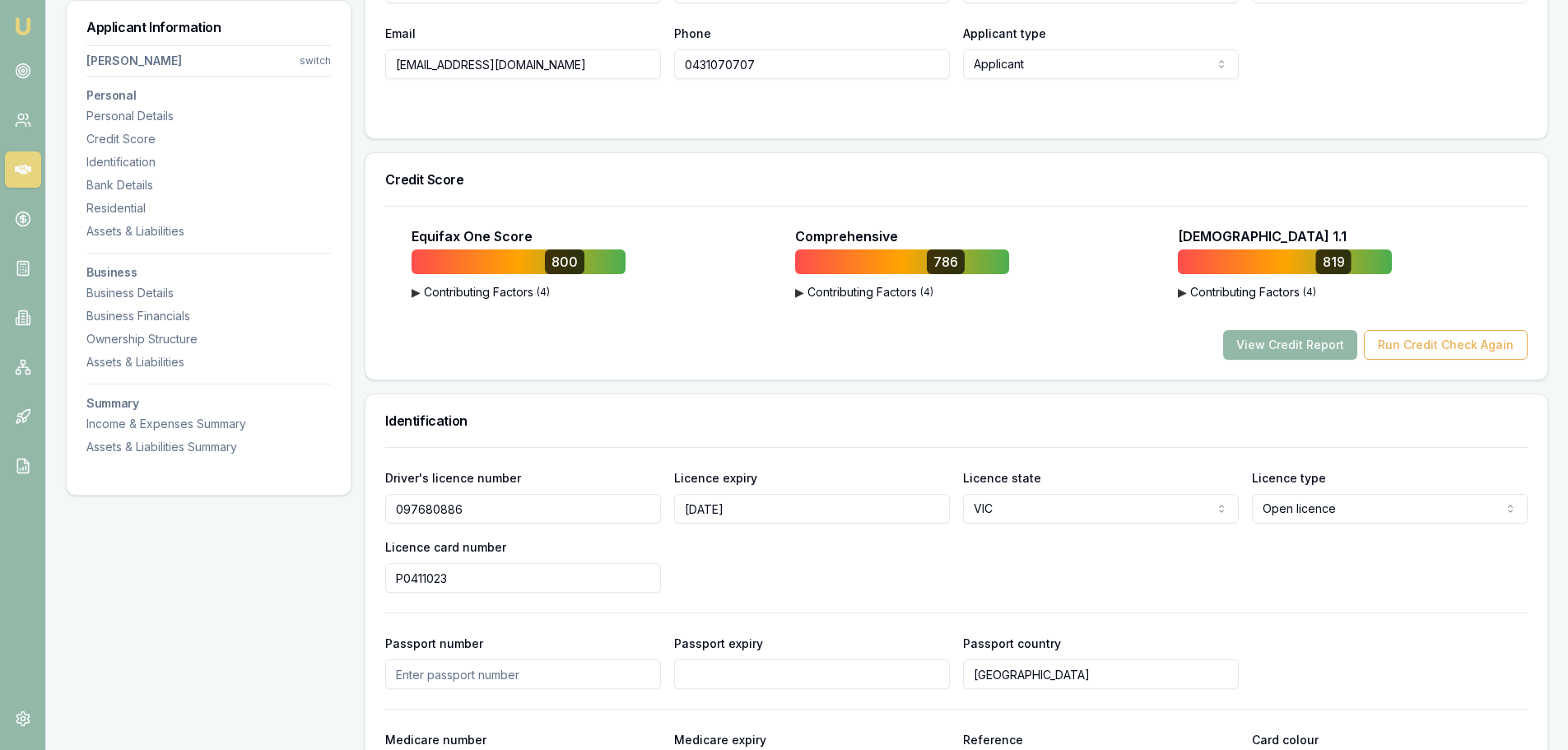
scroll to position [0, 0]
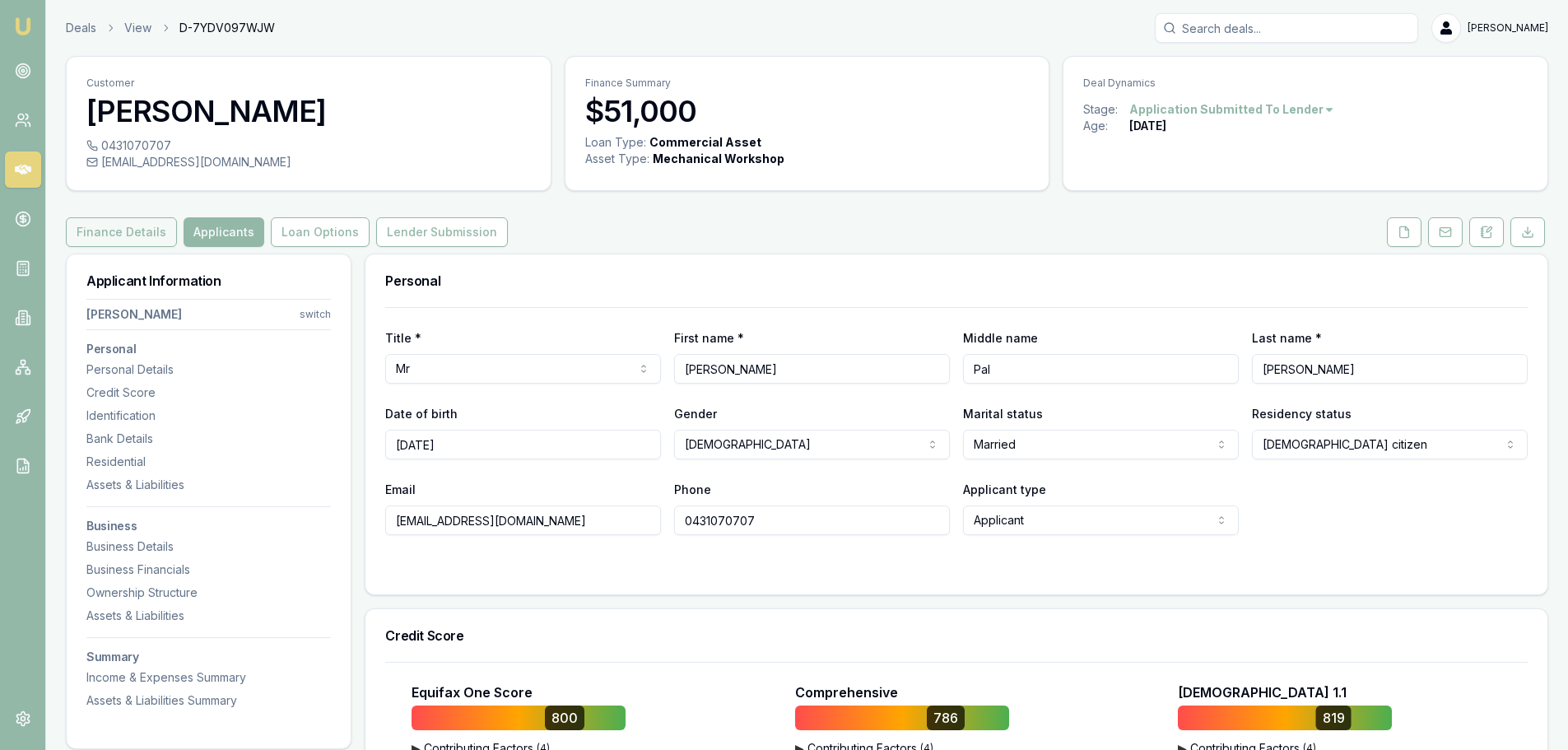
click at [106, 226] on button "Finance Details" at bounding box center [121, 232] width 111 height 29
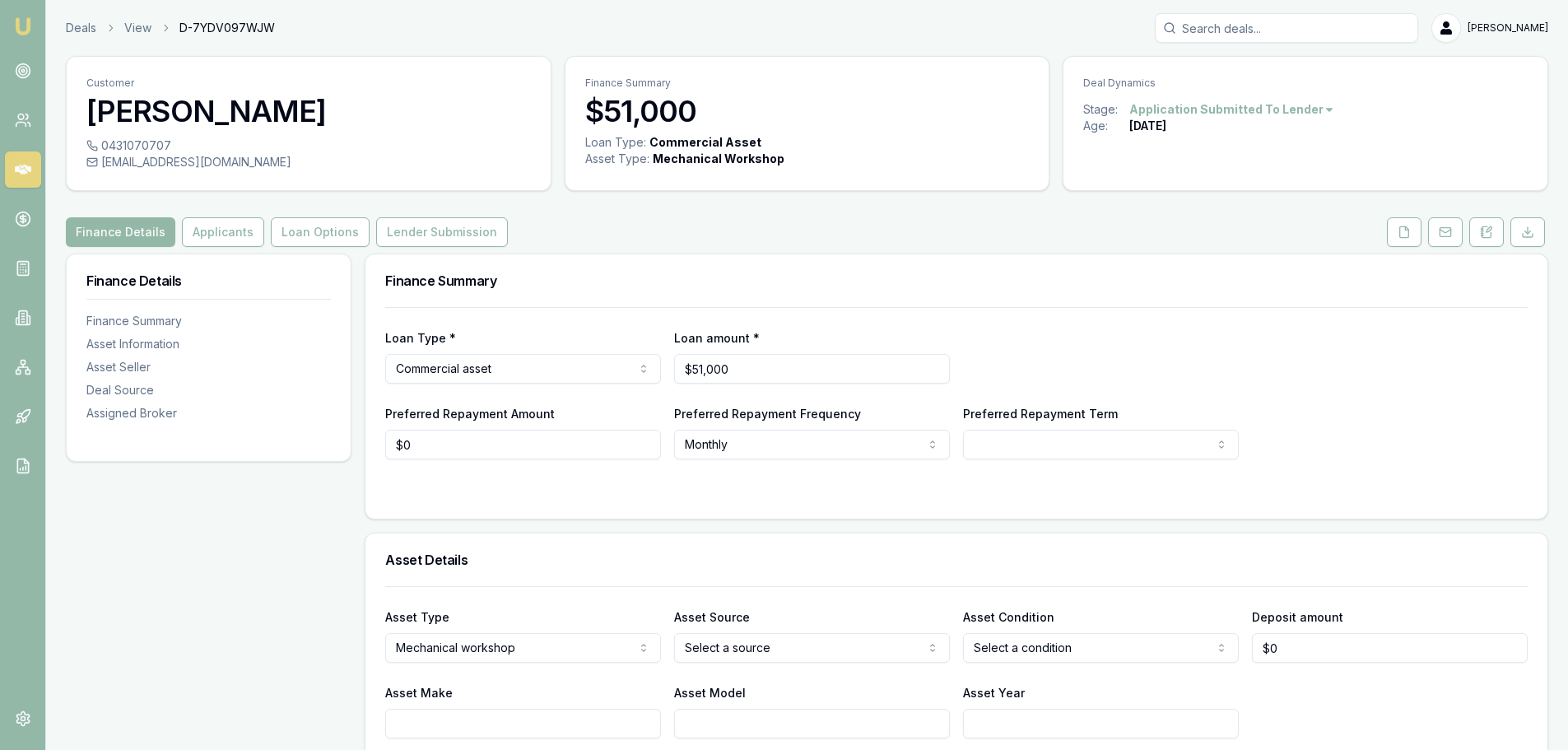
click at [22, 173] on icon at bounding box center [22, 169] width 16 height 10
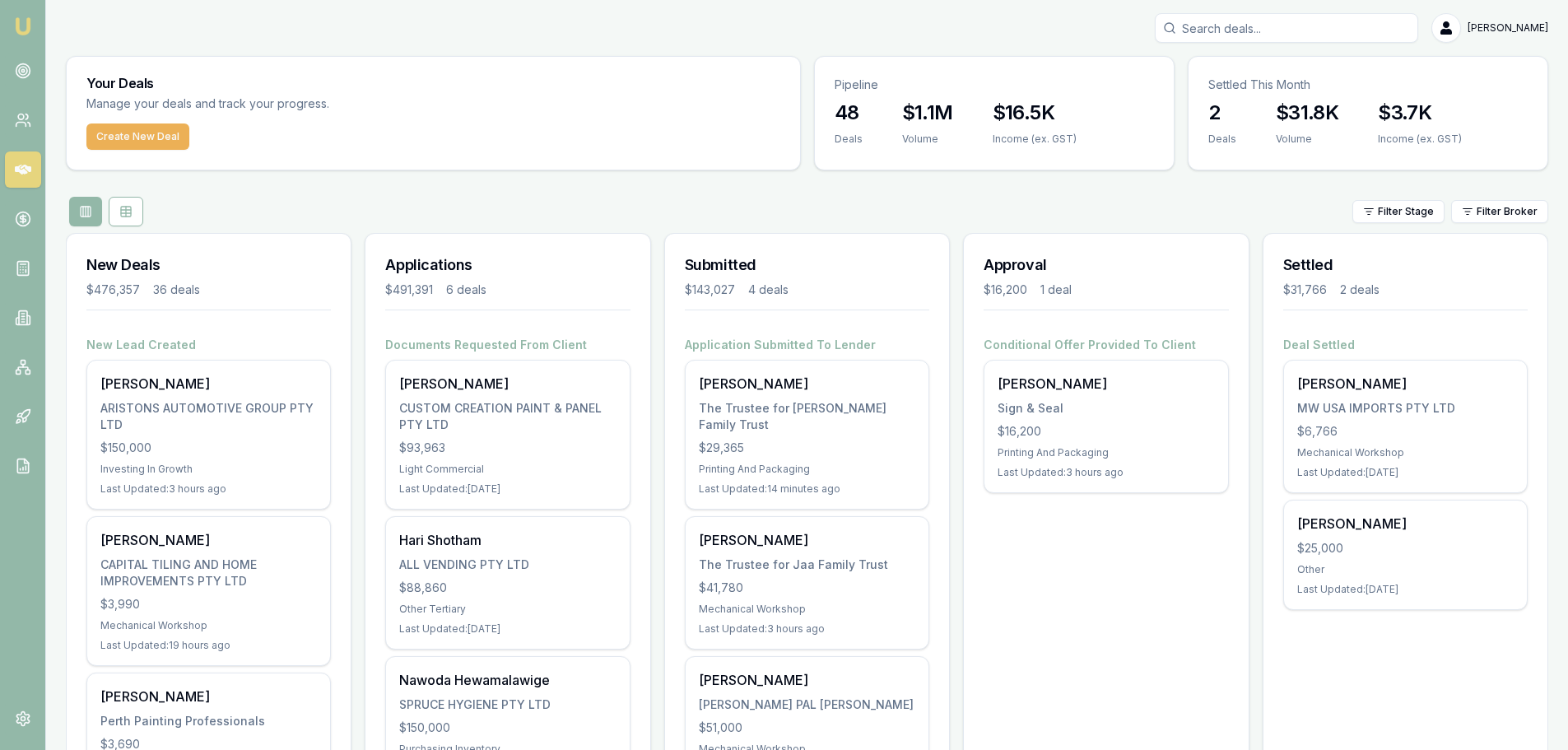
click at [597, 199] on div "Filter Stage Filter Broker" at bounding box center [807, 212] width 1482 height 29
click at [371, 204] on div "Filter Stage Filter Broker" at bounding box center [807, 212] width 1482 height 29
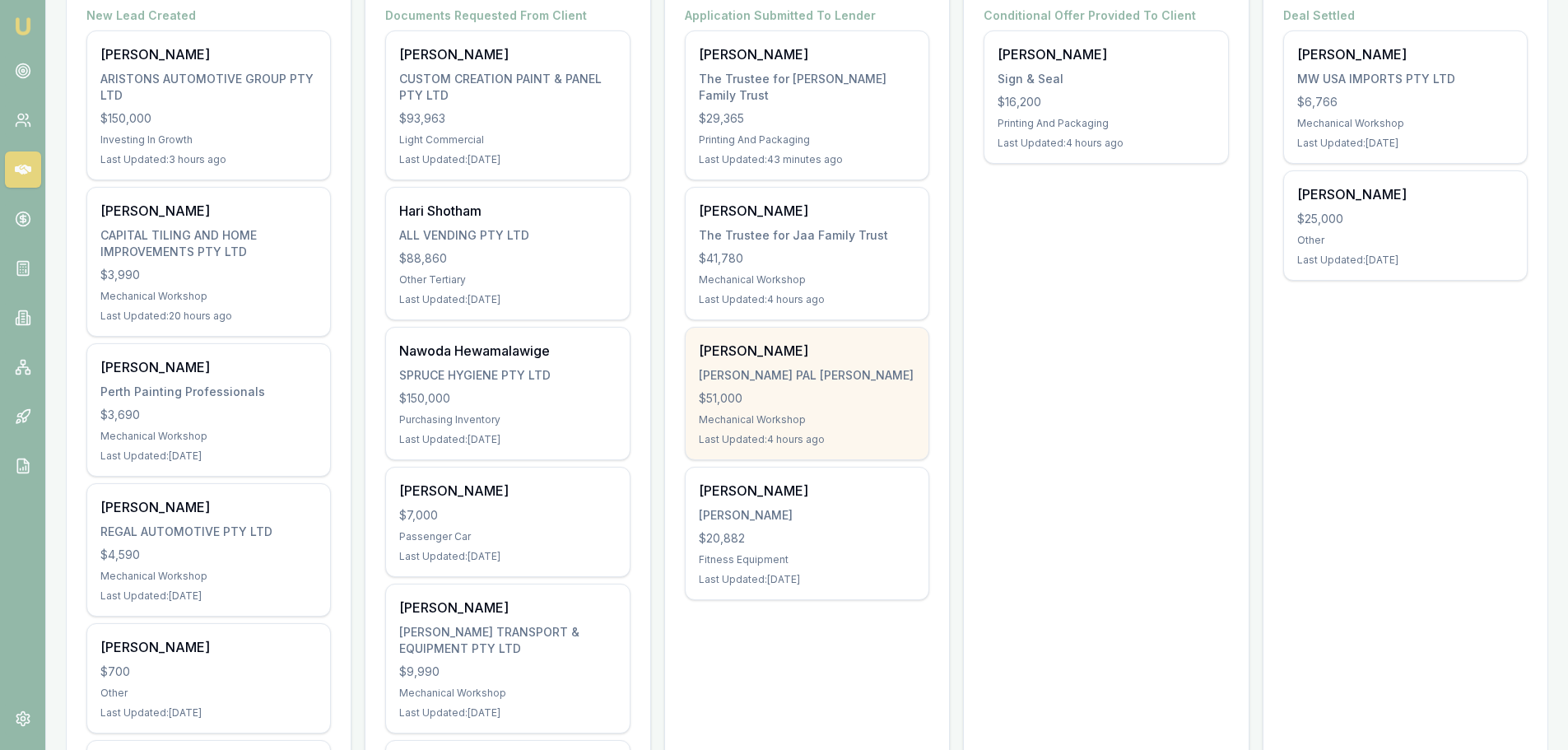
click at [806, 347] on div "[PERSON_NAME] [PERSON_NAME] PAL [PERSON_NAME] $51,000 Mechanical Workshop Last …" at bounding box center [806, 393] width 243 height 131
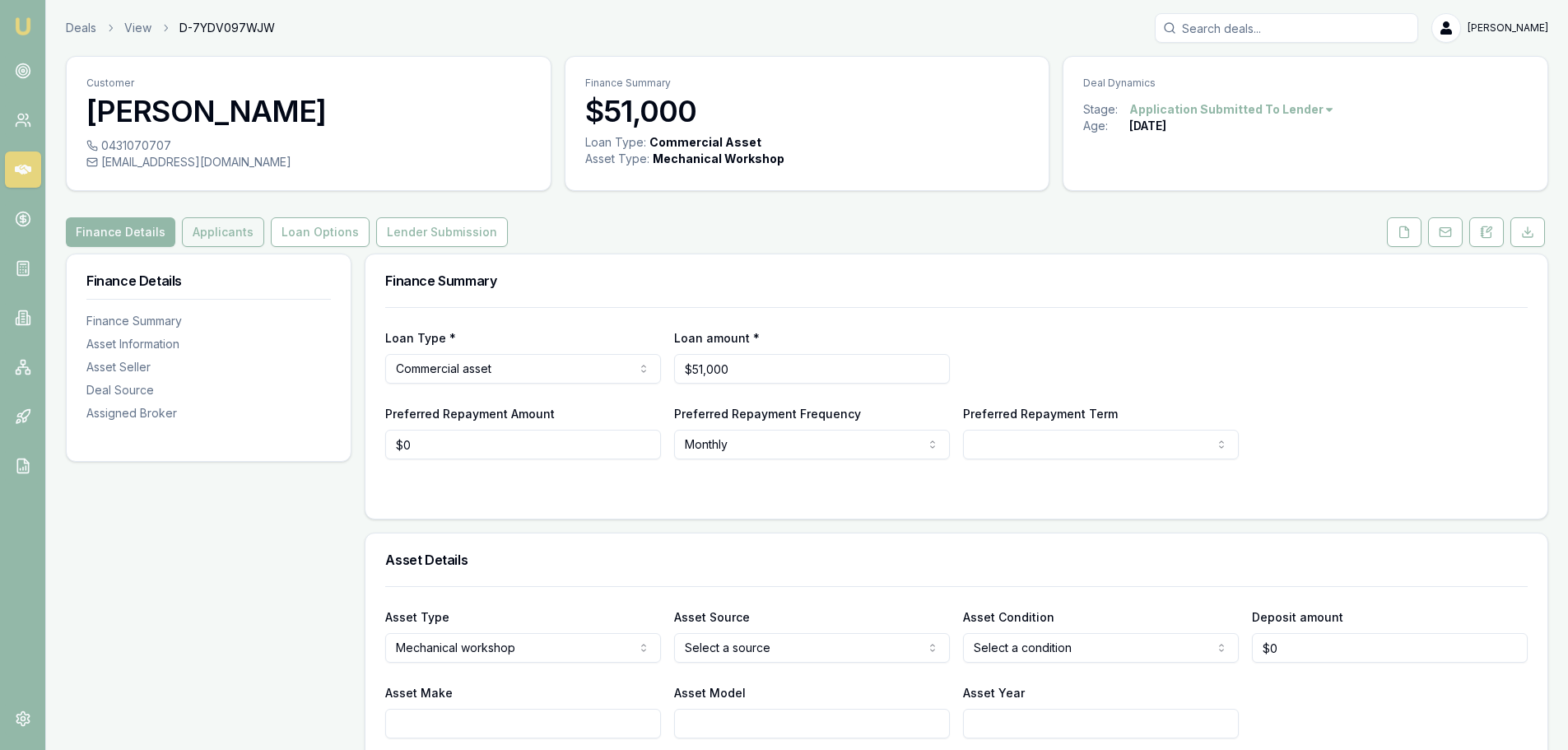
click at [194, 226] on button "Applicants" at bounding box center [223, 232] width 82 height 29
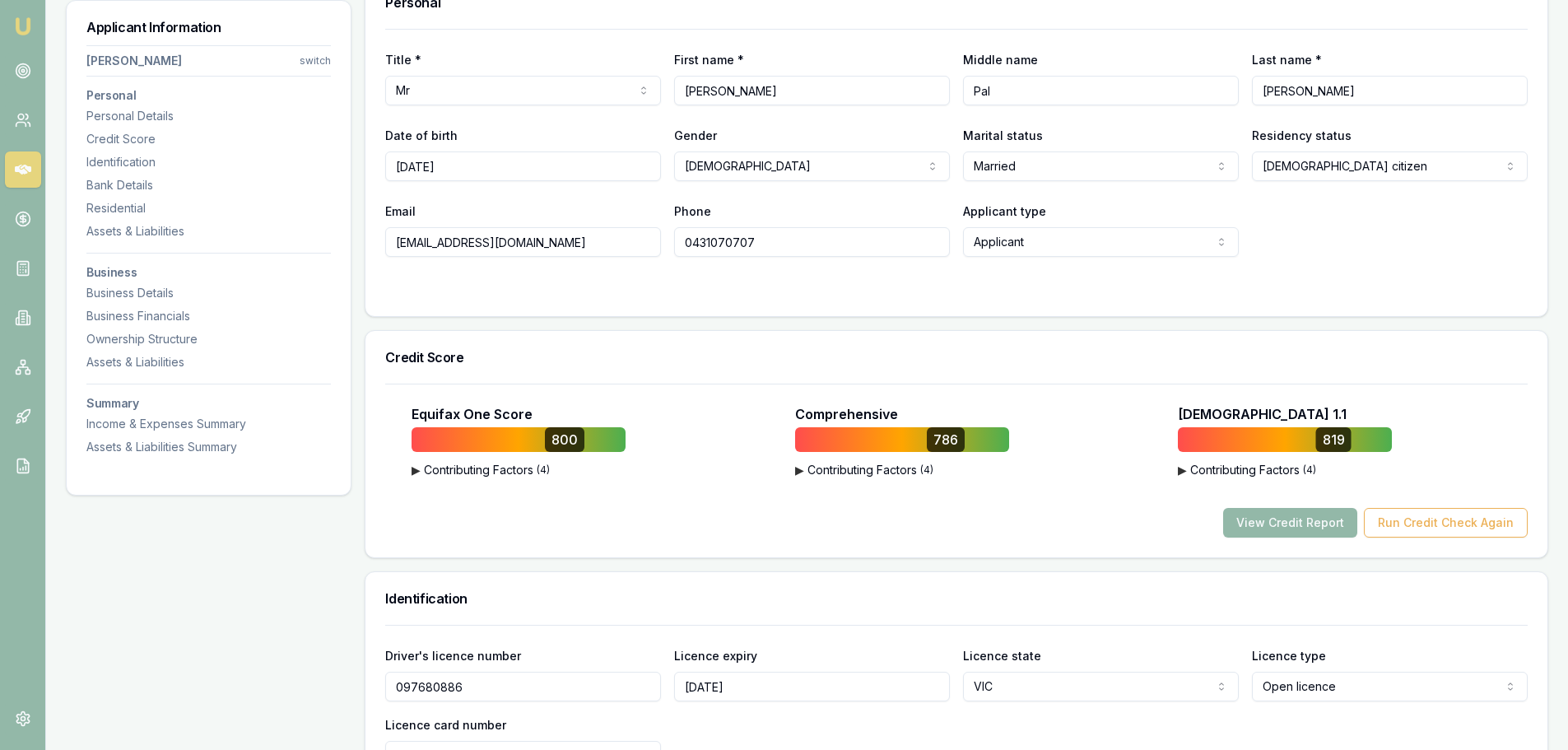
scroll to position [329, 0]
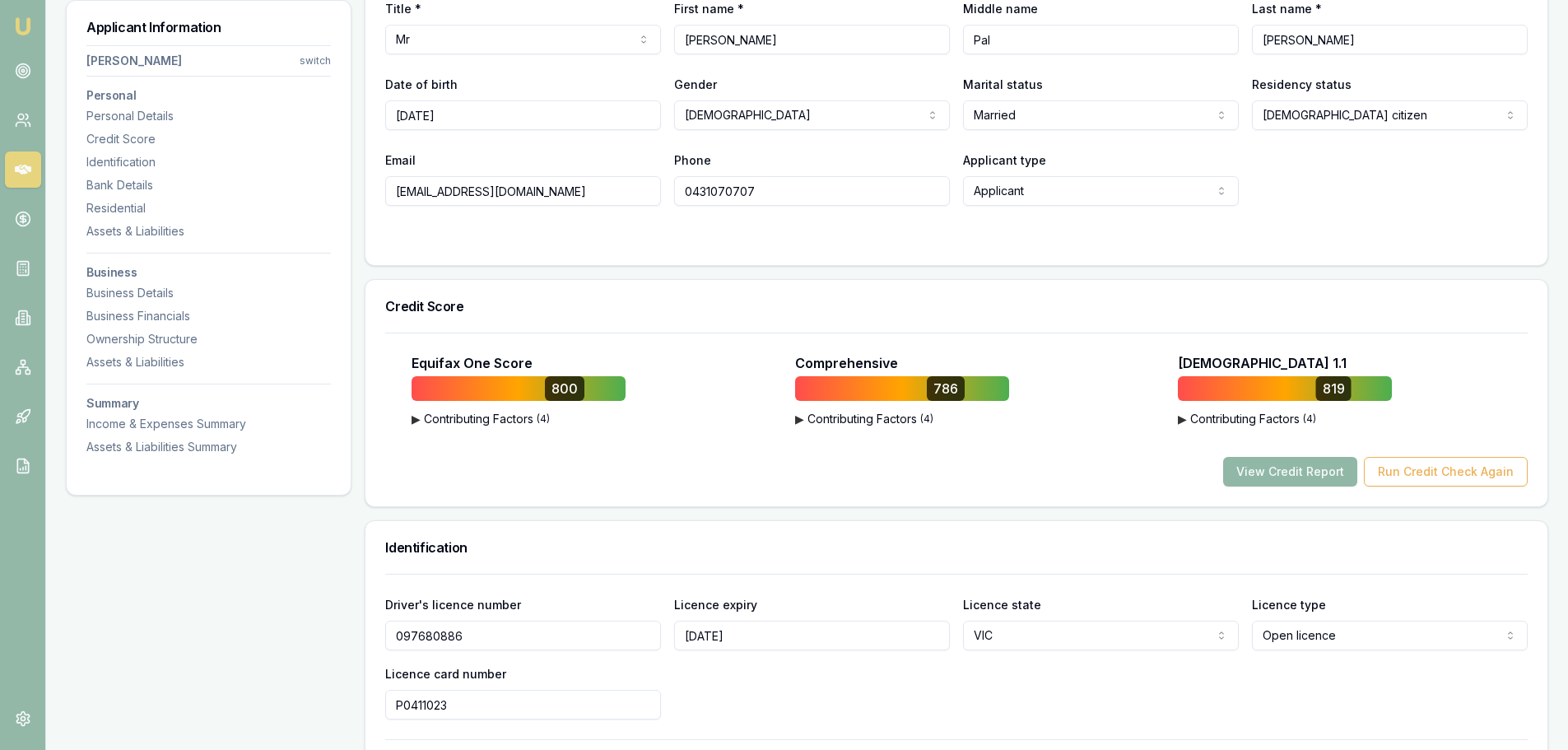
click at [1282, 473] on button "View Credit Report" at bounding box center [1289, 472] width 134 height 29
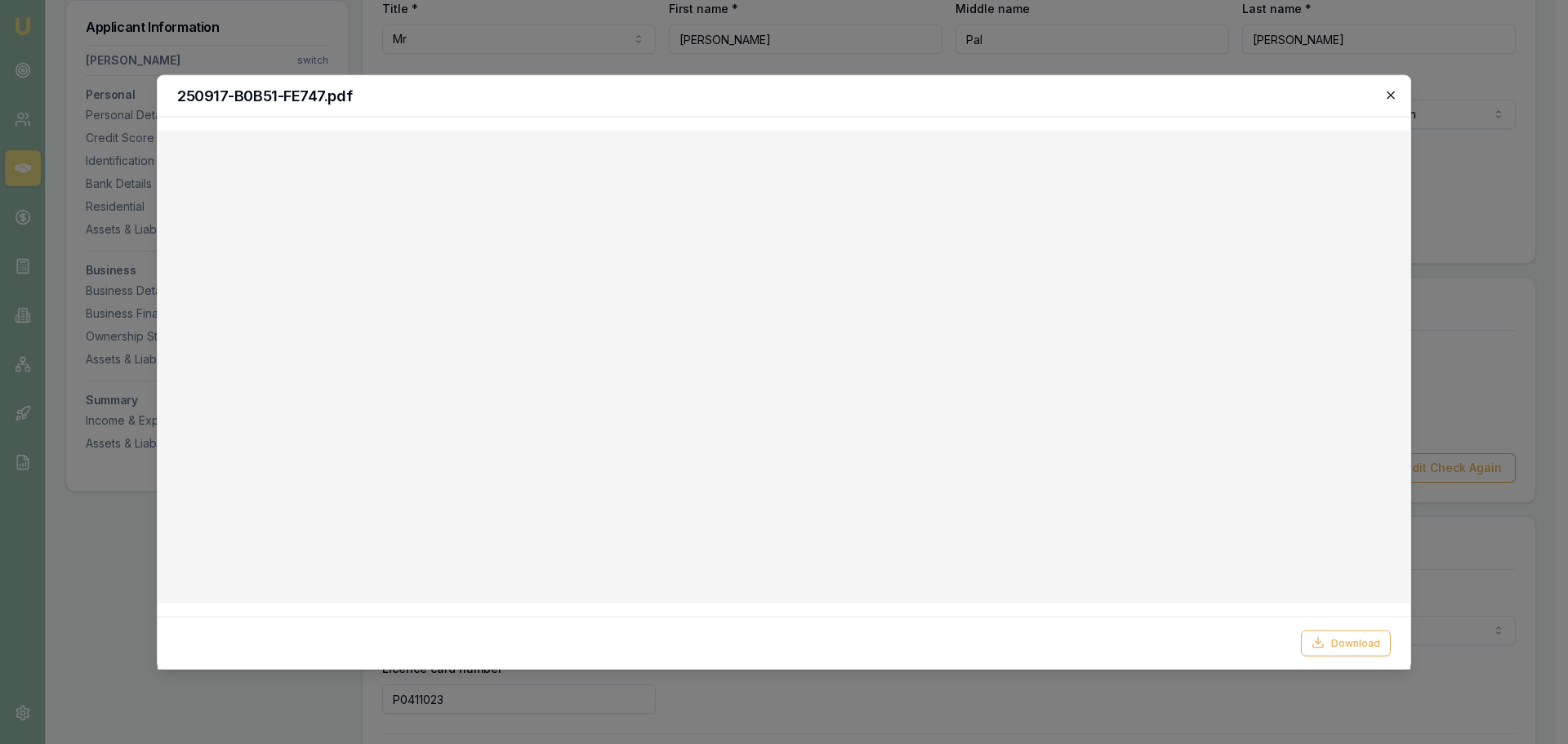
click at [1396, 91] on icon "button" at bounding box center [1391, 94] width 13 height 13
